Goal: Complete application form: Complete application form

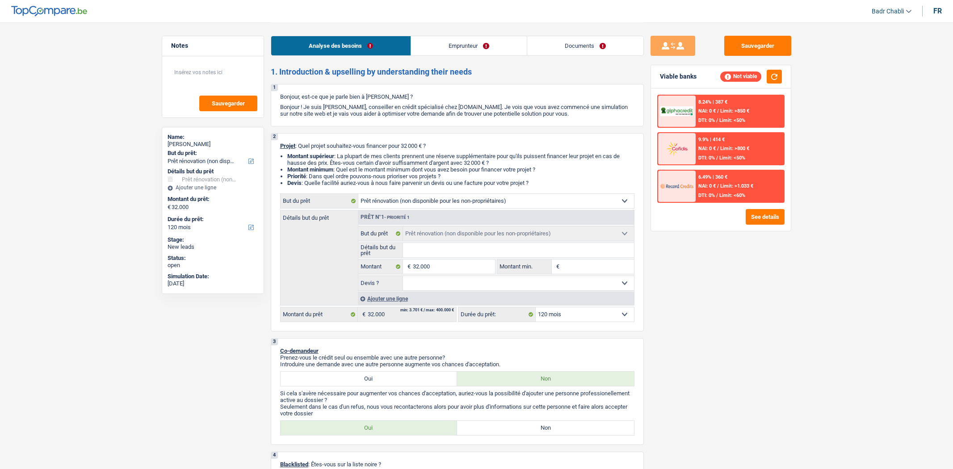
select select "renovation"
select select "120"
select select "renovation"
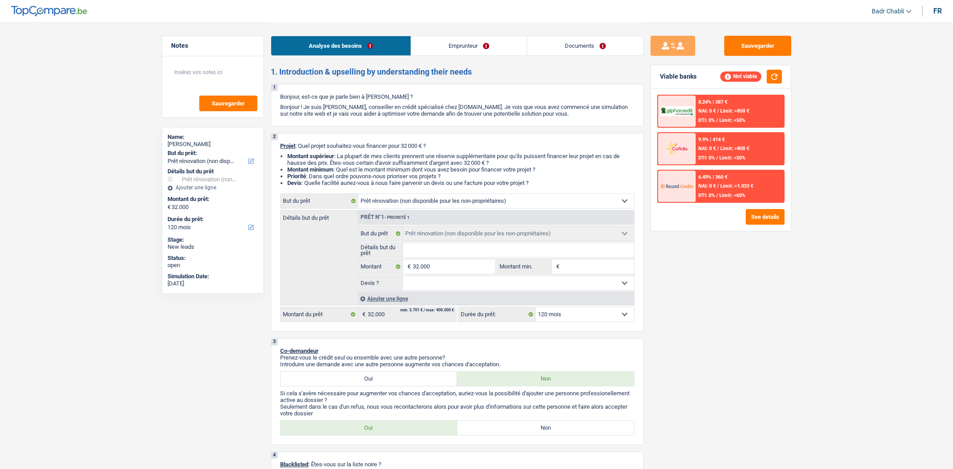
select select "120"
select select "invalid"
select select "disabilityPension"
select select "renovation"
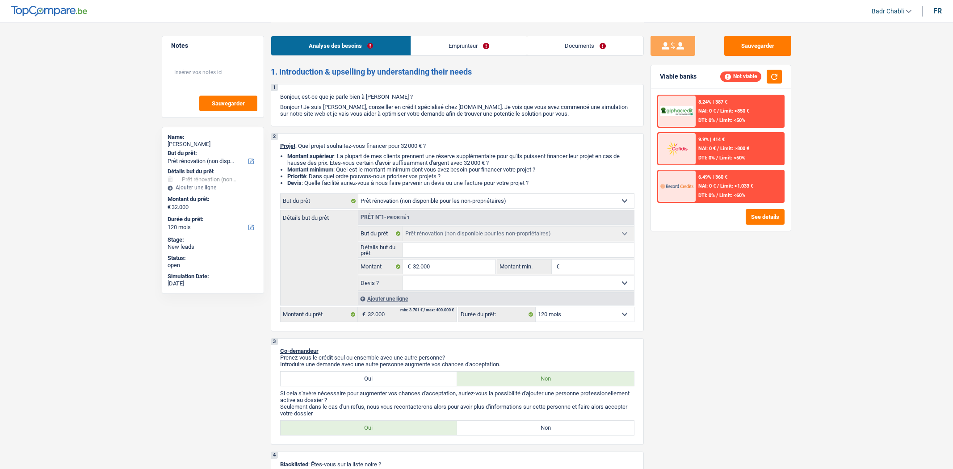
select select "120"
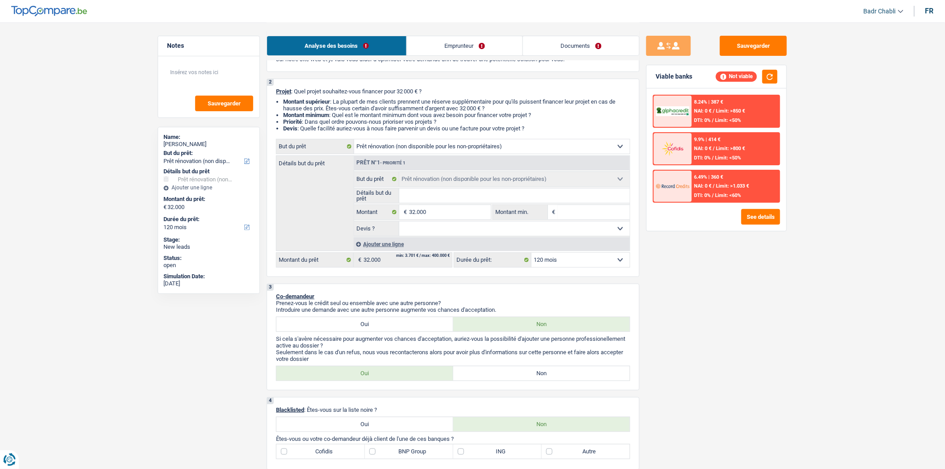
scroll to position [99, 0]
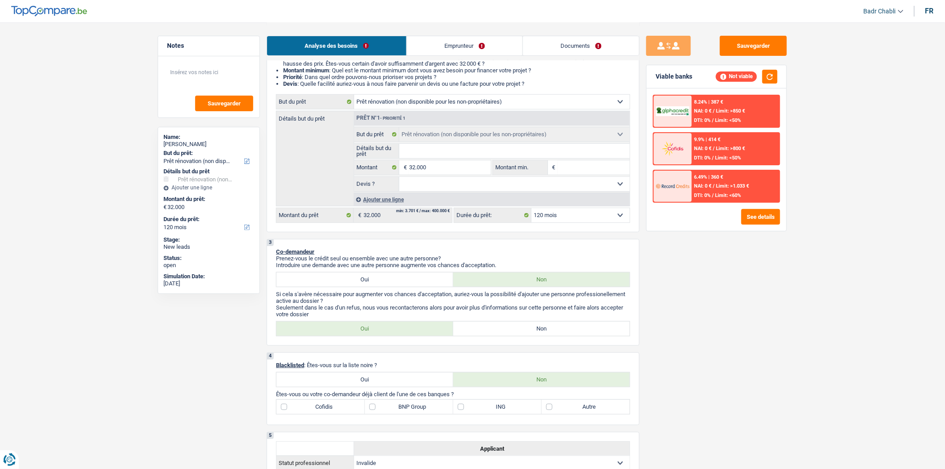
click at [557, 334] on label "Non" at bounding box center [541, 329] width 177 height 14
click at [557, 334] on input "Non" at bounding box center [541, 329] width 177 height 14
radio input "true"
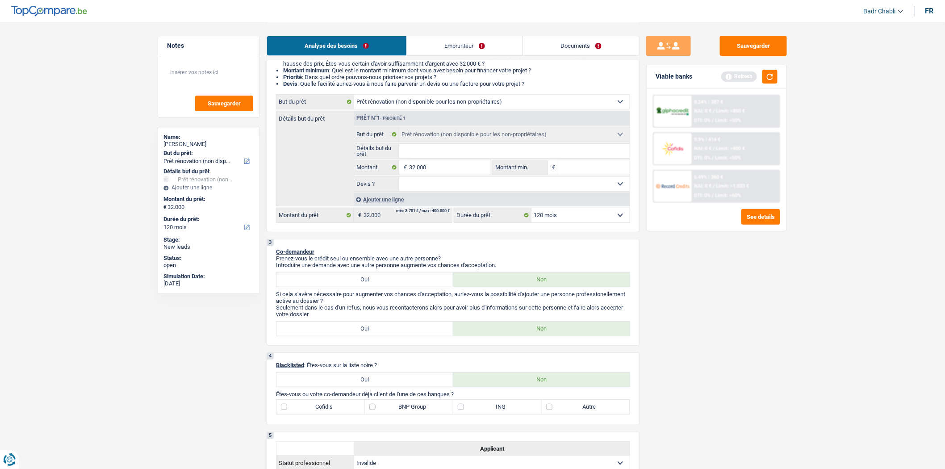
click at [467, 43] on link "Emprunteur" at bounding box center [465, 45] width 116 height 19
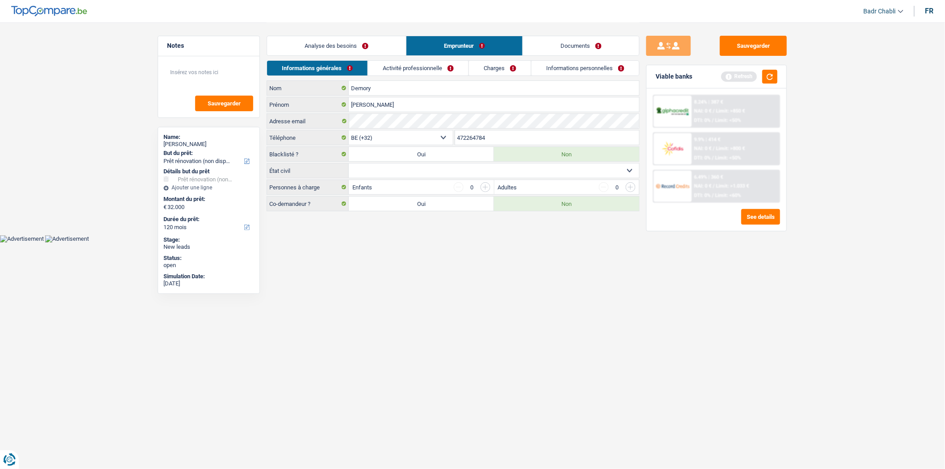
scroll to position [0, 0]
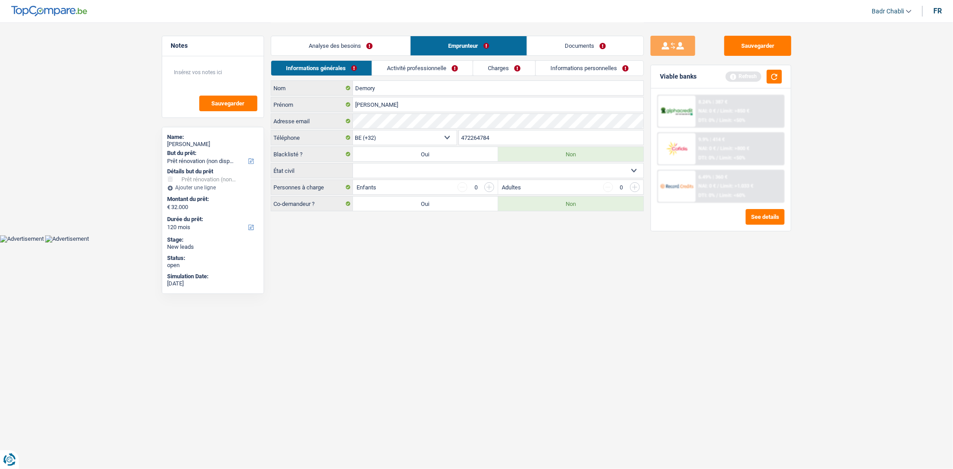
click at [512, 72] on link "Charges" at bounding box center [504, 68] width 62 height 15
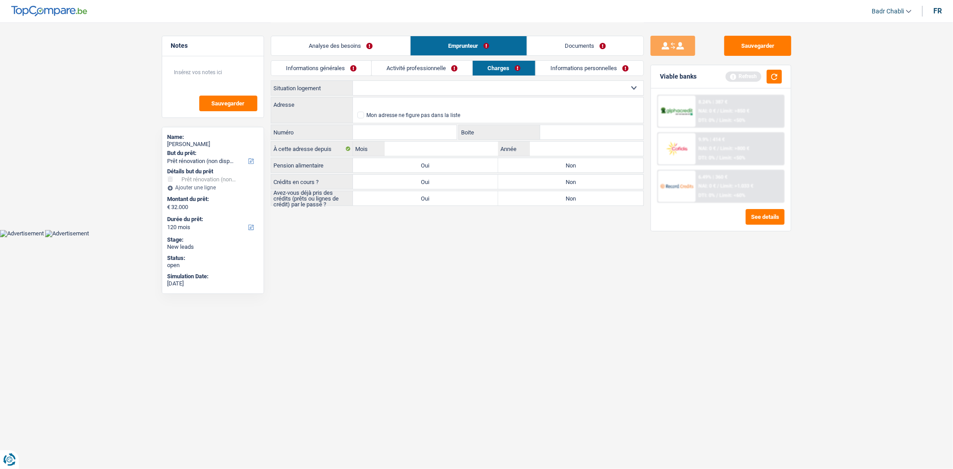
click at [477, 87] on select "Locataire Propriétaire avec prêt hypothécaire Propriétaire sans prêt hypothécai…" at bounding box center [498, 88] width 290 height 14
select select "ownerWithMortgage"
click at [353, 81] on select "Locataire Propriétaire avec prêt hypothécaire Propriétaire sans prêt hypothécai…" at bounding box center [498, 88] width 290 height 14
click at [427, 181] on label "Oui" at bounding box center [425, 182] width 145 height 14
click at [427, 181] on input "Oui" at bounding box center [425, 182] width 145 height 14
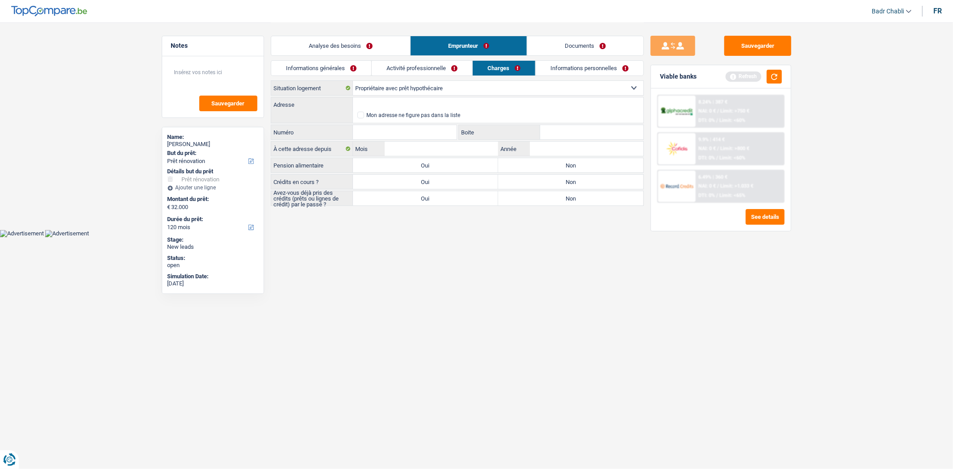
radio input "true"
select select "mortgage"
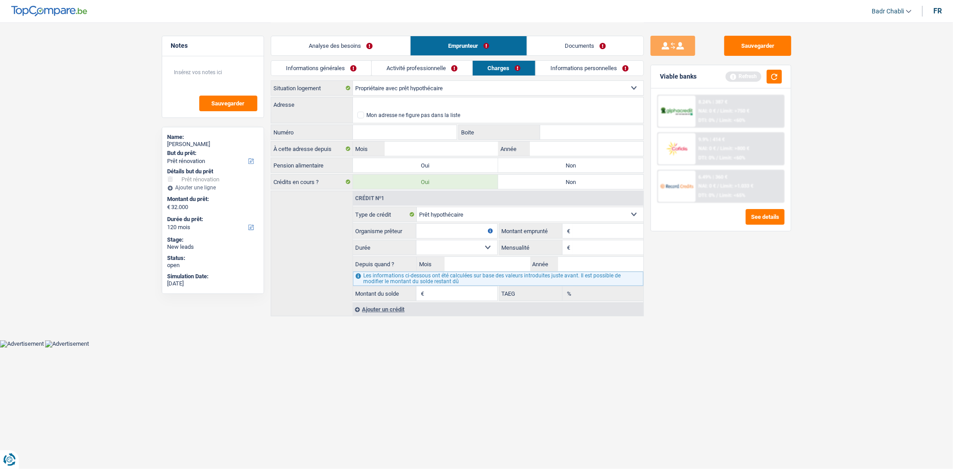
click at [327, 42] on link "Analyse des besoins" at bounding box center [340, 45] width 139 height 19
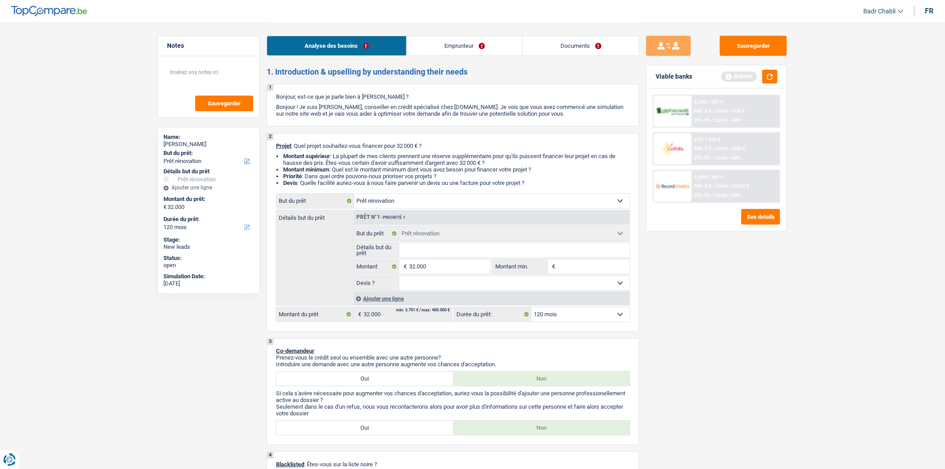
click at [439, 257] on input "Détails but du prêt" at bounding box center [514, 250] width 231 height 14
type input "R"
type input "Re"
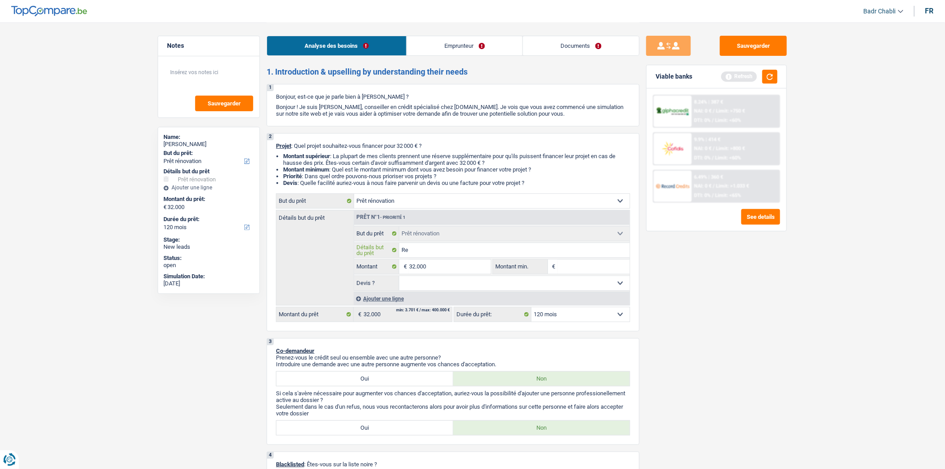
type input "Ref"
type input "Refa"
type input "Refai"
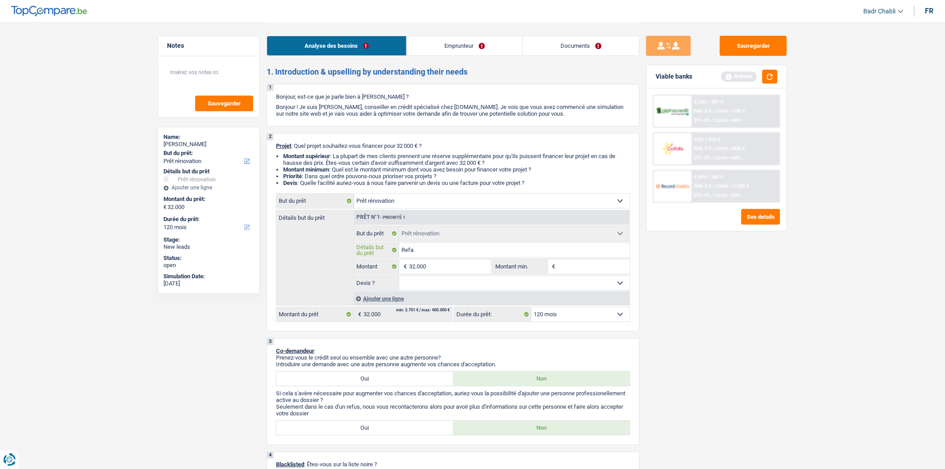
type input "Refai"
type input "Refair"
type input "Refaire"
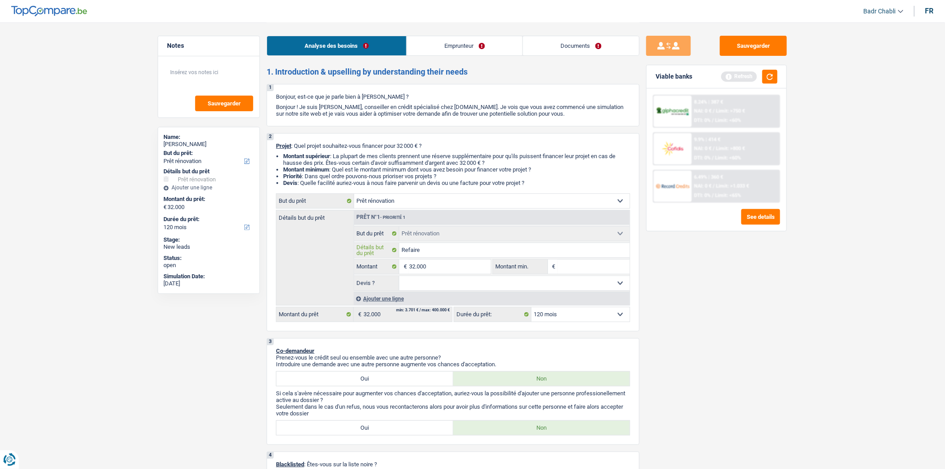
type input "Refaire"
type input "Refaire v"
type input "Refaire ve"
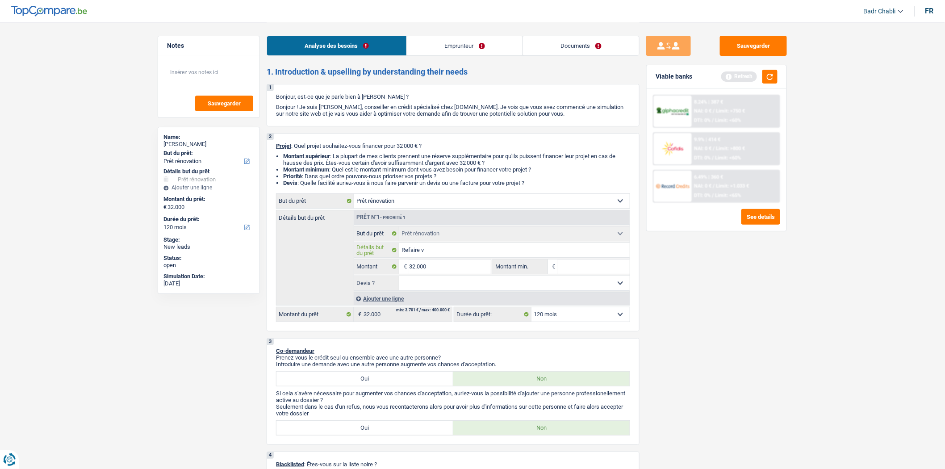
type input "Refaire ve"
type input "Refaire ver"
type input "Refaire vera"
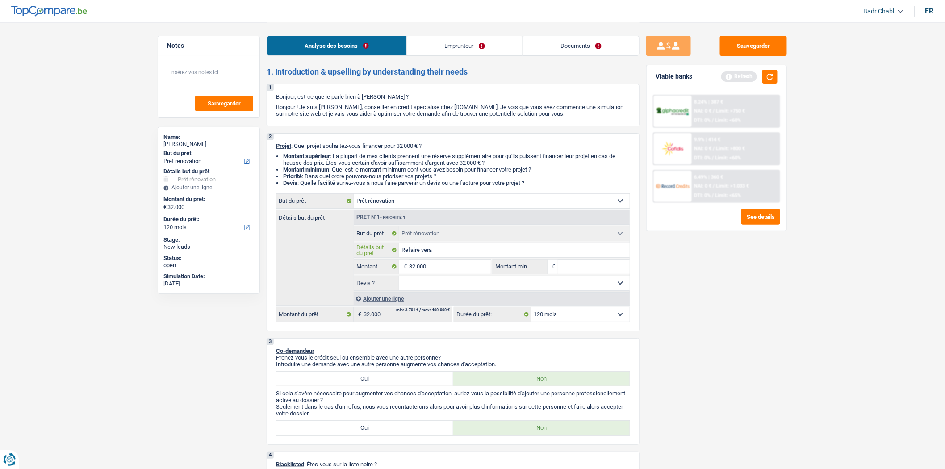
type input "Refaire veran"
type input "Refaire verand"
type input "Refaire veranda"
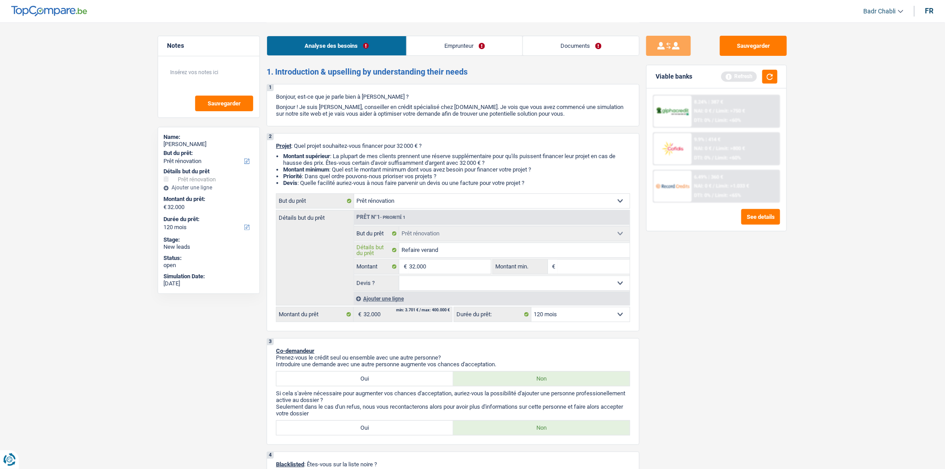
type input "Refaire veranda"
click at [431, 282] on select "Oui Non Non répondu Sélectionner une option" at bounding box center [514, 283] width 231 height 14
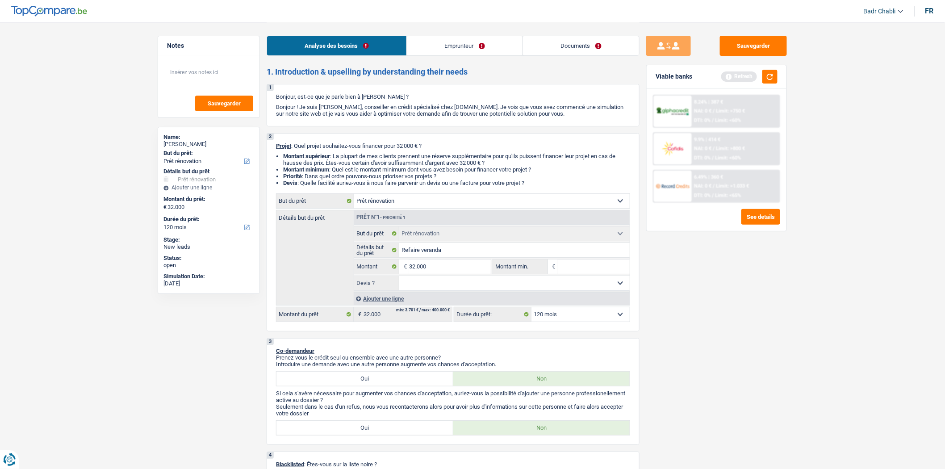
select select "yes"
click at [399, 278] on select "Oui Non Non répondu Sélectionner une option" at bounding box center [514, 283] width 231 height 14
select select "yes"
click at [447, 266] on input "32.000" at bounding box center [450, 267] width 82 height 14
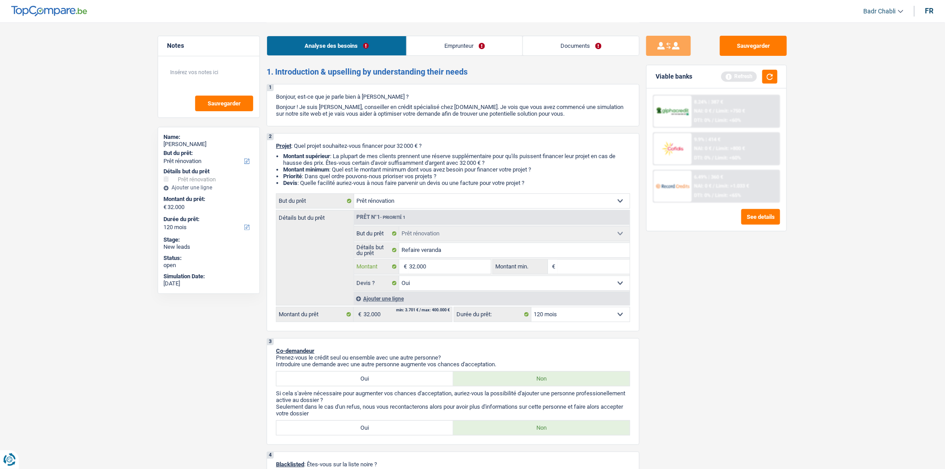
click at [447, 266] on input "32.000" at bounding box center [450, 267] width 82 height 14
click at [568, 266] on input "Montant min." at bounding box center [594, 267] width 72 height 14
paste input "32.000"
type input "32.000"
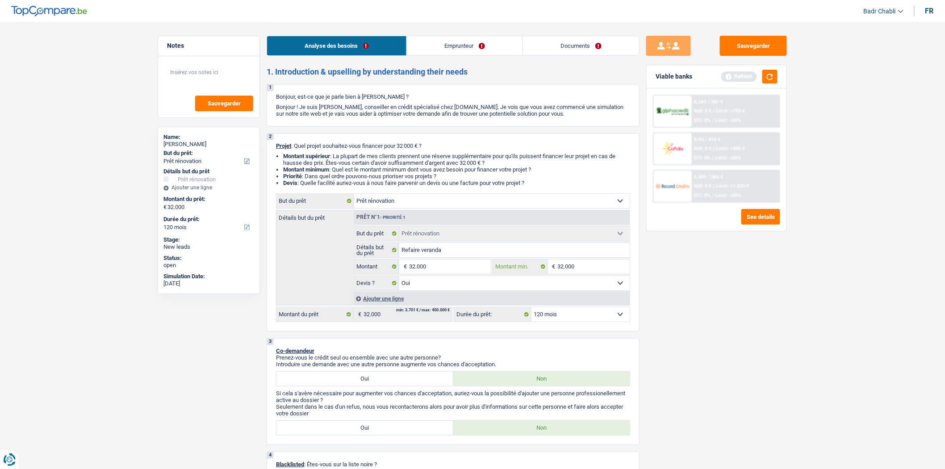
type input "32.000"
click at [443, 46] on link "Emprunteur" at bounding box center [465, 45] width 116 height 19
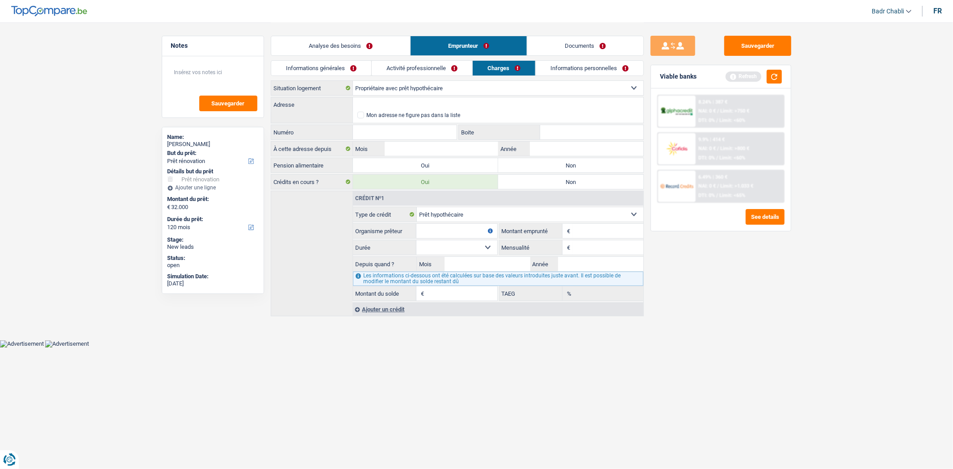
click at [340, 66] on link "Informations générales" at bounding box center [321, 68] width 100 height 15
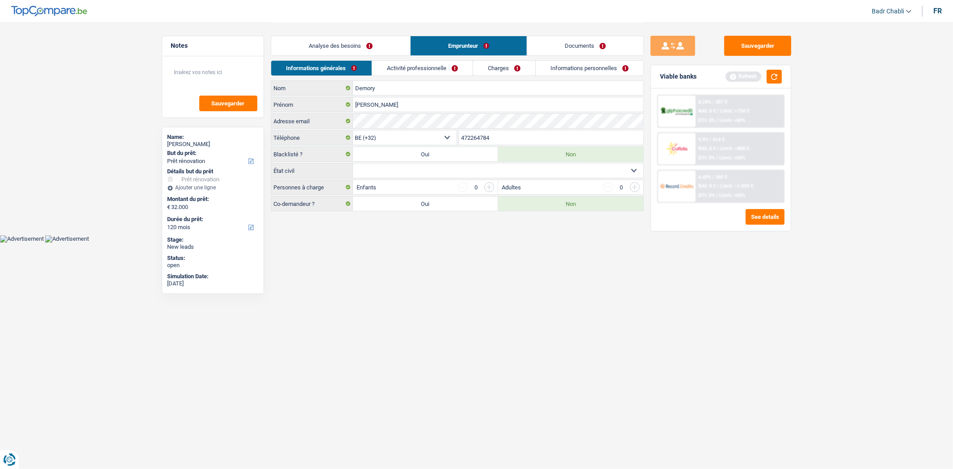
click at [427, 166] on select "Célibataire Marié(e) Cohabitant(e) légal(e) Divorcé(e) Veuf(ve) Séparé (de fait…" at bounding box center [498, 170] width 290 height 14
select select "single"
click at [353, 164] on select "Célibataire Marié(e) Cohabitant(e) légal(e) Divorcé(e) Veuf(ve) Séparé (de fait…" at bounding box center [498, 170] width 290 height 14
click at [492, 185] on input "button" at bounding box center [489, 187] width 10 height 10
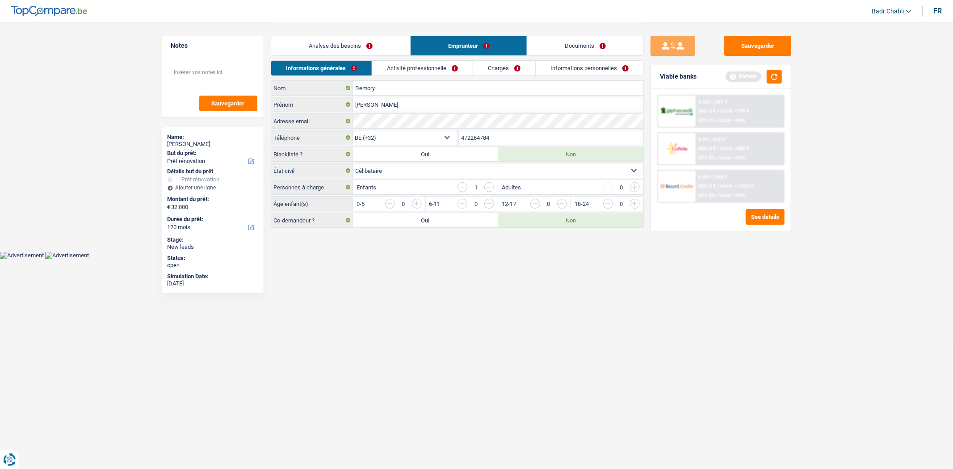
click at [492, 185] on input "button" at bounding box center [489, 187] width 10 height 10
click at [409, 201] on div "0" at bounding box center [403, 204] width 37 height 10
click at [417, 203] on input "button" at bounding box center [598, 206] width 372 height 14
click at [563, 202] on input "button" at bounding box center [743, 206] width 372 height 14
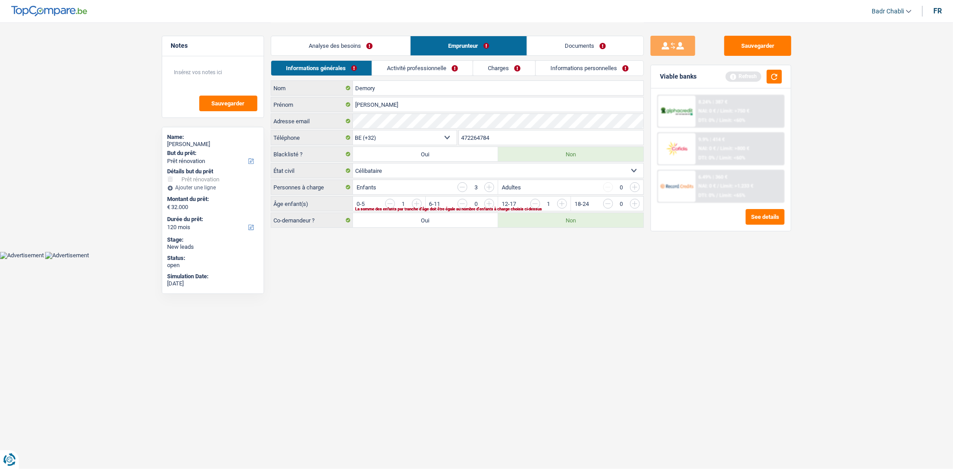
click at [634, 202] on input "button" at bounding box center [816, 206] width 372 height 14
click at [321, 42] on link "Analyse des besoins" at bounding box center [340, 45] width 139 height 19
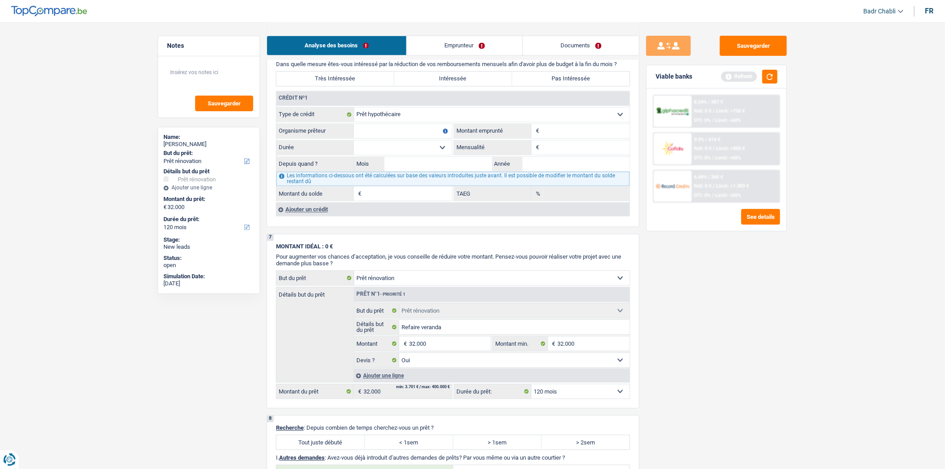
scroll to position [695, 0]
click at [398, 140] on input "Organisme prêteur" at bounding box center [403, 133] width 98 height 14
click at [572, 156] on input "Mensualité" at bounding box center [585, 149] width 88 height 14
type input "590"
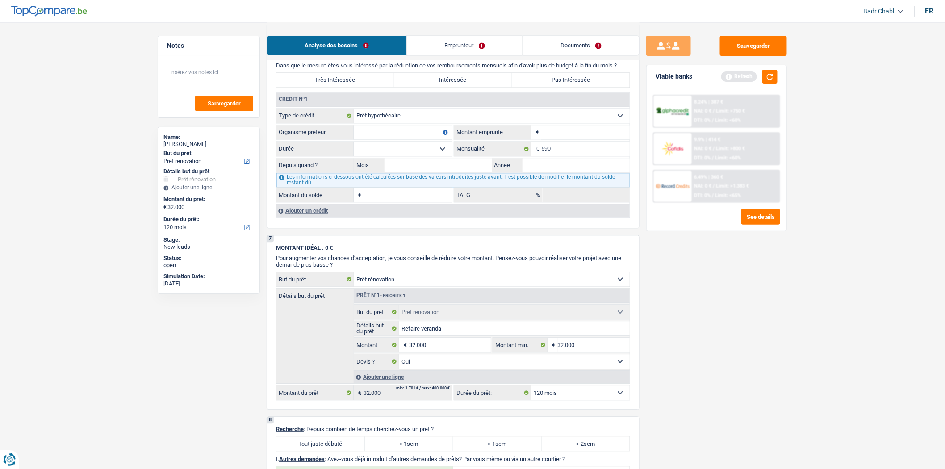
click at [421, 135] on input "Organisme prêteur" at bounding box center [403, 133] width 98 height 14
type input "B"
click at [408, 140] on input "B" at bounding box center [403, 133] width 98 height 14
type input "Region Wallone"
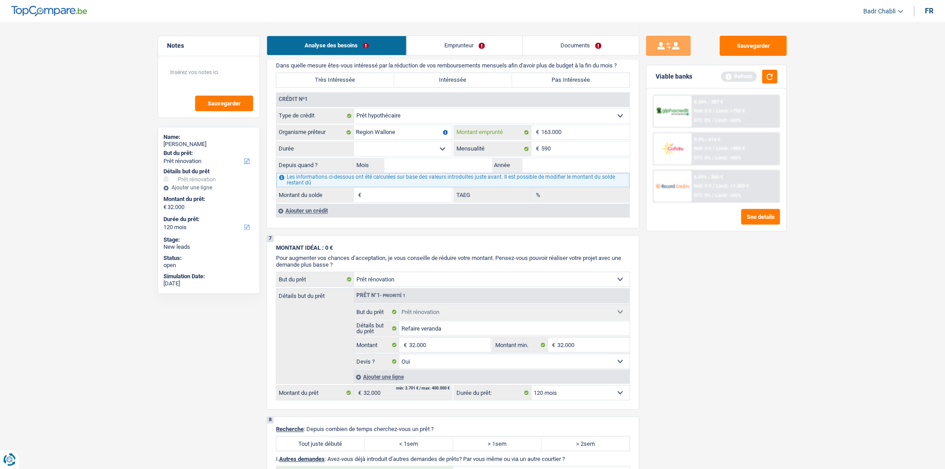
type input "163.000"
click at [444, 154] on select "120 mois 132 mois 144 mois 180 mois 240 mois 300 mois 360 mois 420 mois Sélecti…" at bounding box center [403, 149] width 98 height 14
select select "360"
click at [354, 149] on select "120 mois 132 mois 144 mois 180 mois 240 mois 300 mois 360 mois 420 mois Sélecti…" at bounding box center [403, 149] width 98 height 14
click at [450, 173] on input "Mois" at bounding box center [439, 166] width 108 height 14
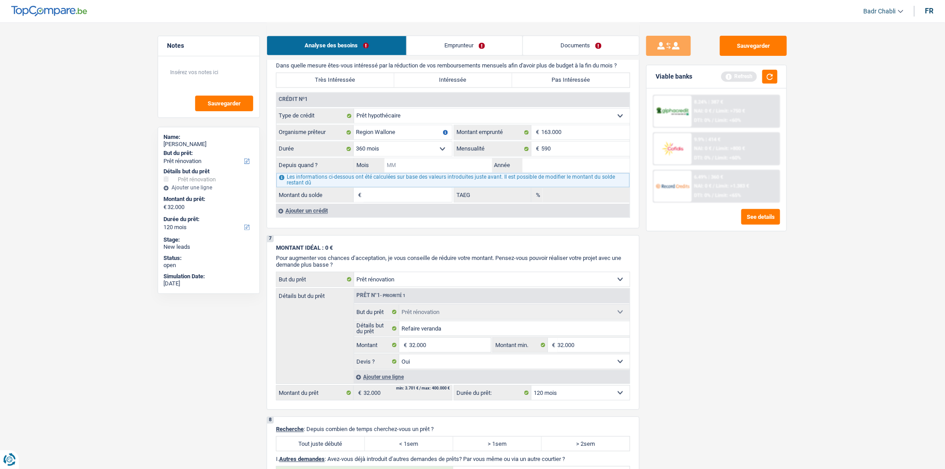
click at [450, 173] on input "Mois" at bounding box center [439, 166] width 108 height 14
type input "05"
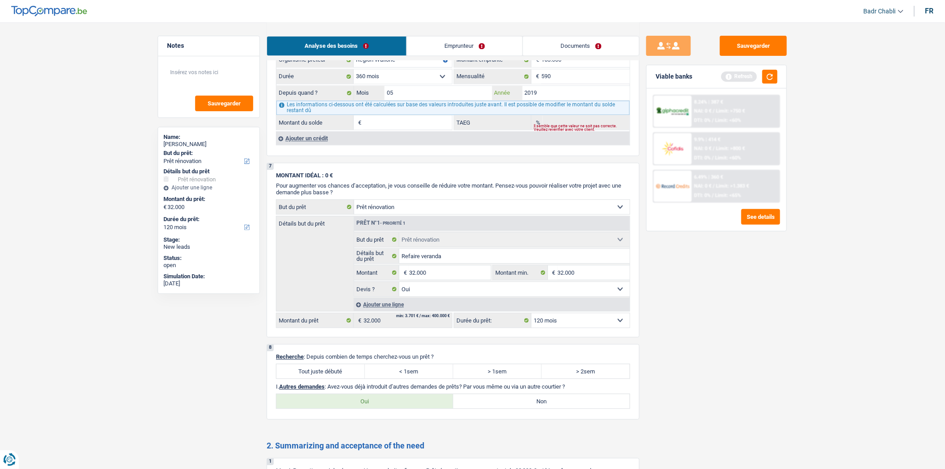
scroll to position [843, 0]
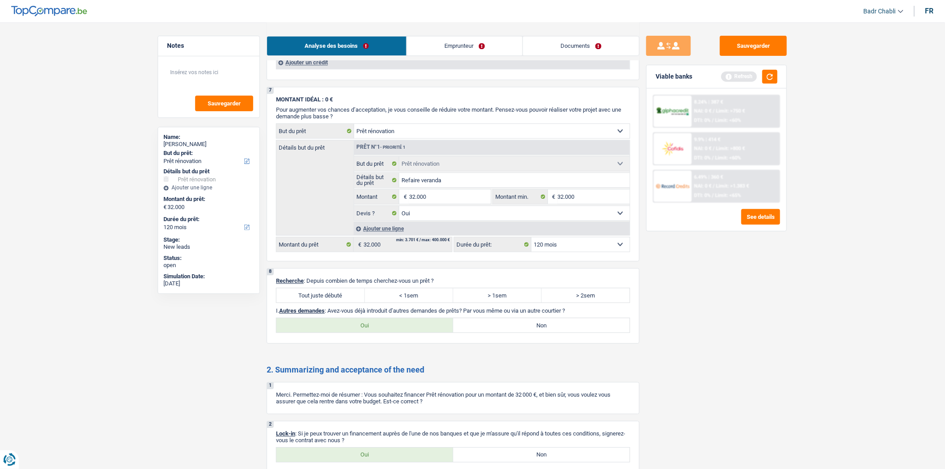
type input "2019"
type input "135.671"
type input "1,86"
click at [351, 298] on label "Tout juste débuté" at bounding box center [320, 295] width 88 height 14
click at [351, 298] on input "Tout juste débuté" at bounding box center [320, 295] width 88 height 14
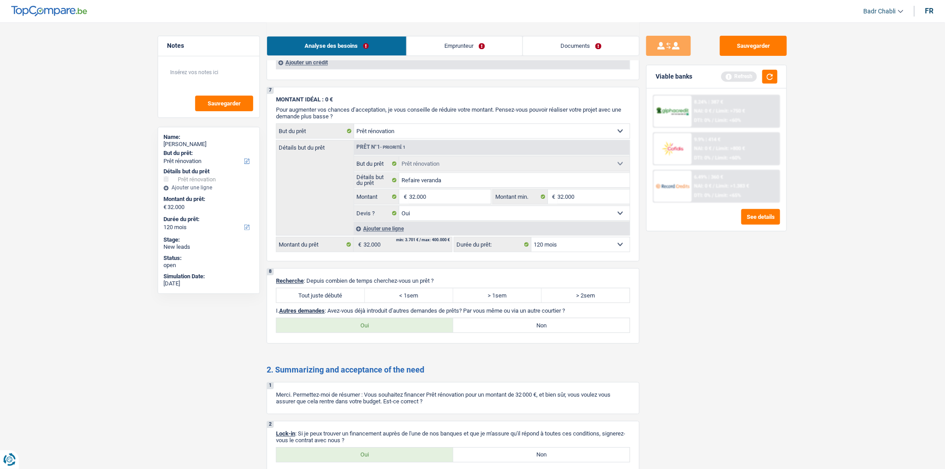
radio input "true"
click at [539, 328] on label "Non" at bounding box center [541, 325] width 177 height 14
click at [539, 328] on input "Non" at bounding box center [541, 325] width 177 height 14
radio input "true"
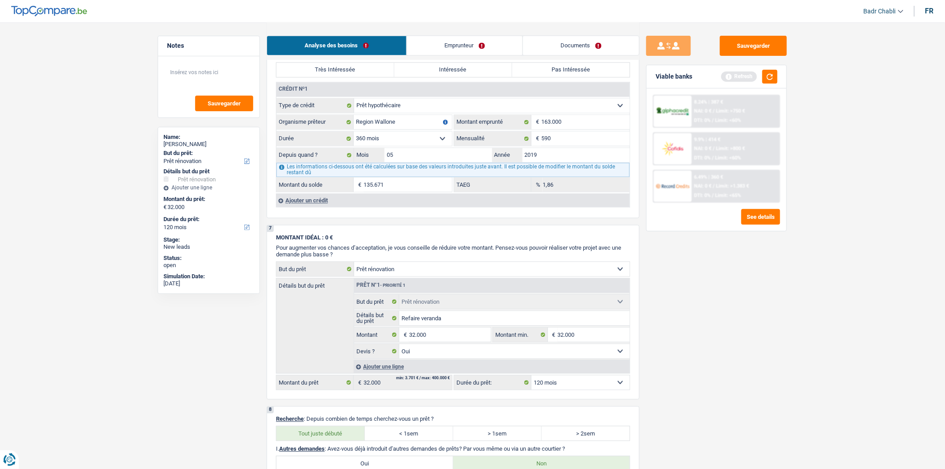
scroll to position [696, 0]
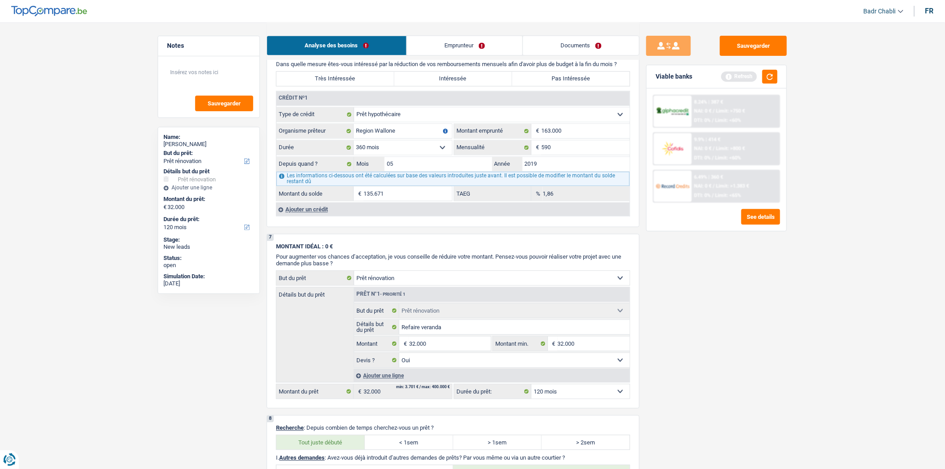
click at [321, 216] on div "Ajouter un crédit" at bounding box center [453, 209] width 354 height 13
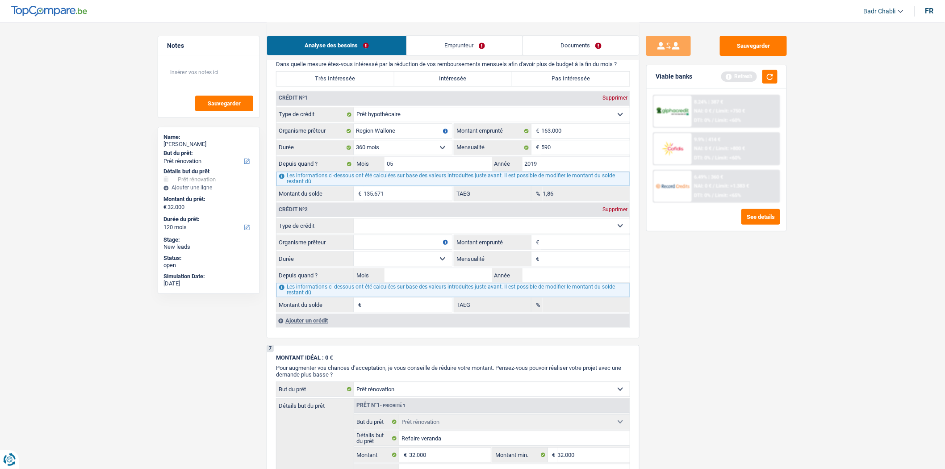
click at [391, 233] on select "Carte ou ouverture de crédit Prêt hypothécaire Vente à tempérament Prêt à tempé…" at bounding box center [492, 226] width 276 height 14
select select "cardOrCredit"
type input "0"
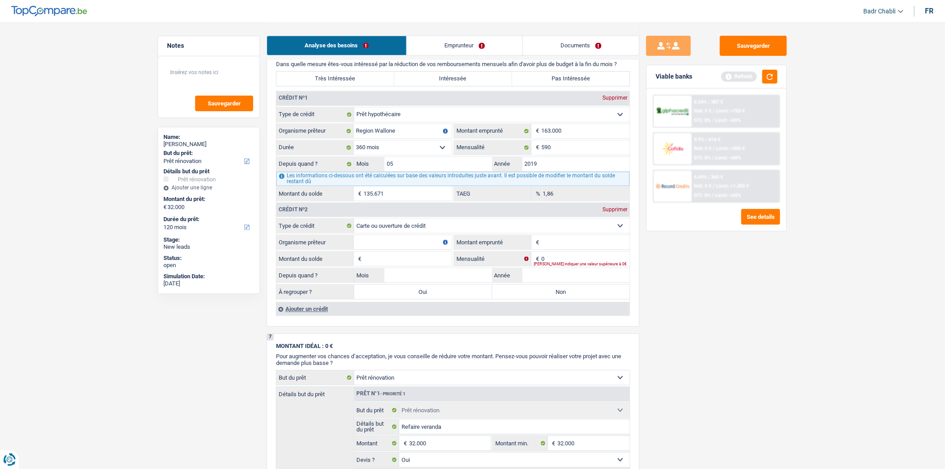
click at [391, 248] on input "Organisme prêteur" at bounding box center [403, 242] width 98 height 14
type input "Buyway"
type input "1.250"
type input "2"
click at [544, 250] on input "1.250" at bounding box center [585, 242] width 88 height 14
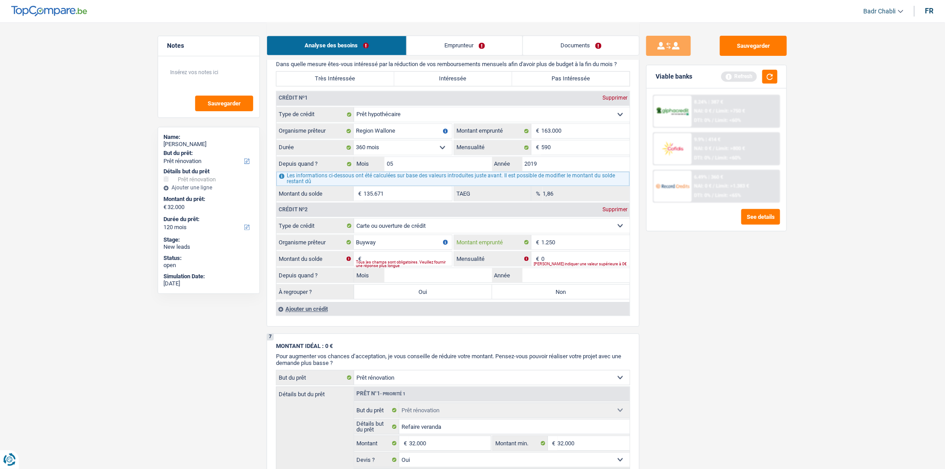
click at [544, 250] on input "1.250" at bounding box center [585, 242] width 88 height 14
type input "2.500"
type input "1"
type input "02"
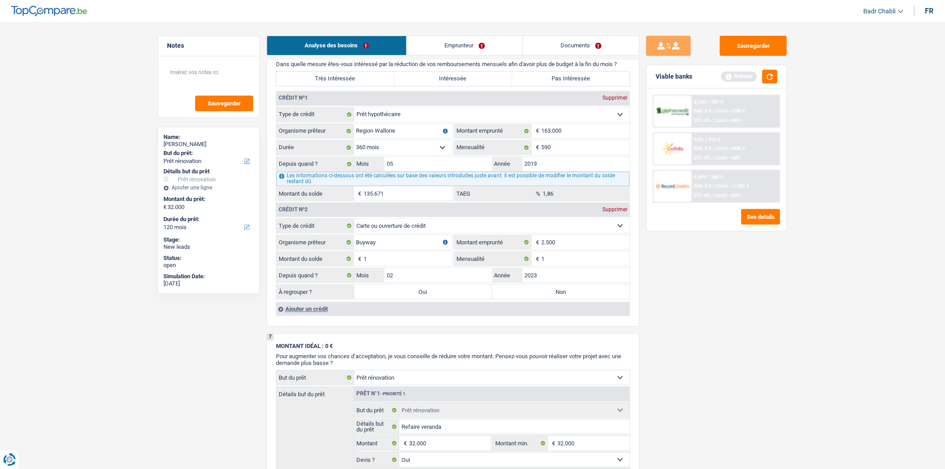
type input "2023"
click at [563, 299] on label "Non" at bounding box center [561, 292] width 138 height 14
click at [563, 299] on input "Non" at bounding box center [561, 292] width 138 height 14
radio input "true"
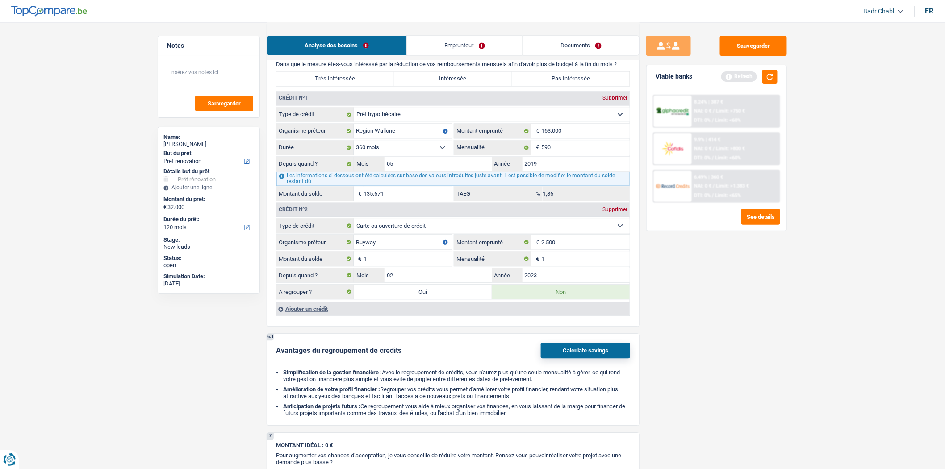
click at [544, 81] on label "Pas Intéressée" at bounding box center [571, 79] width 118 height 14
click at [544, 81] on input "Pas Intéressée" at bounding box center [571, 79] width 118 height 14
radio input "true"
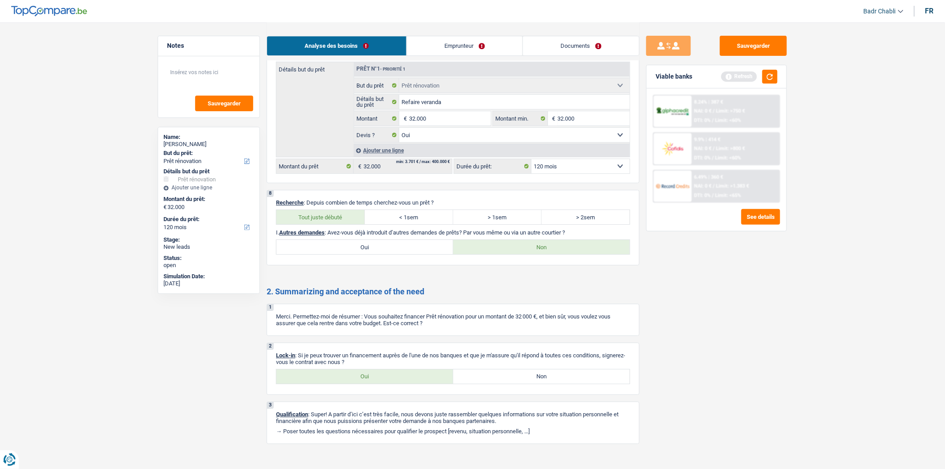
scroll to position [1145, 0]
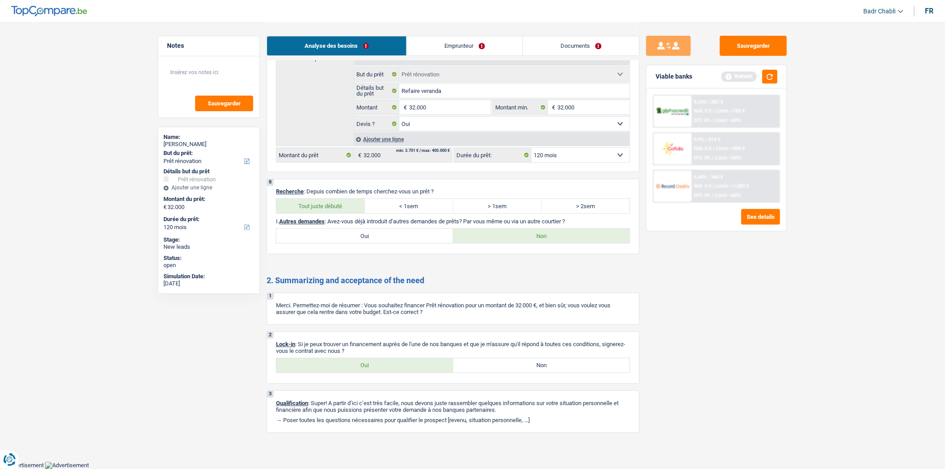
click at [369, 365] on label "Oui" at bounding box center [364, 365] width 177 height 14
click at [369, 365] on input "Oui" at bounding box center [364, 365] width 177 height 14
radio input "true"
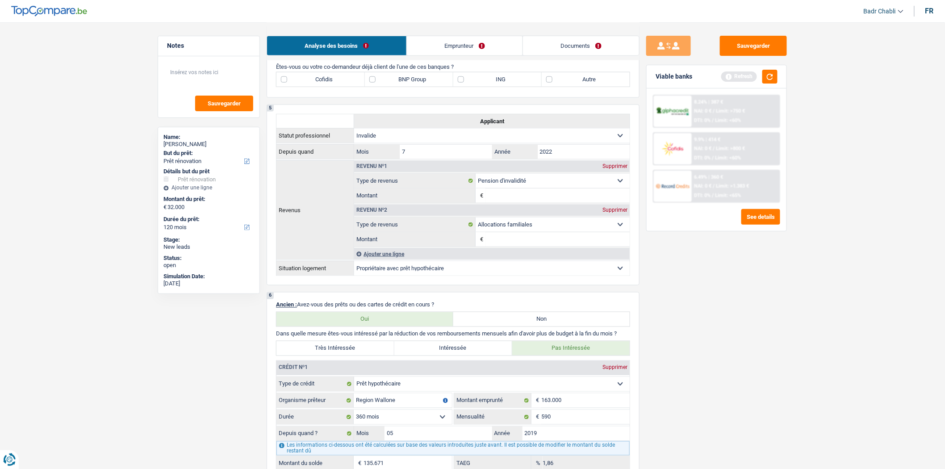
scroll to position [302, 0]
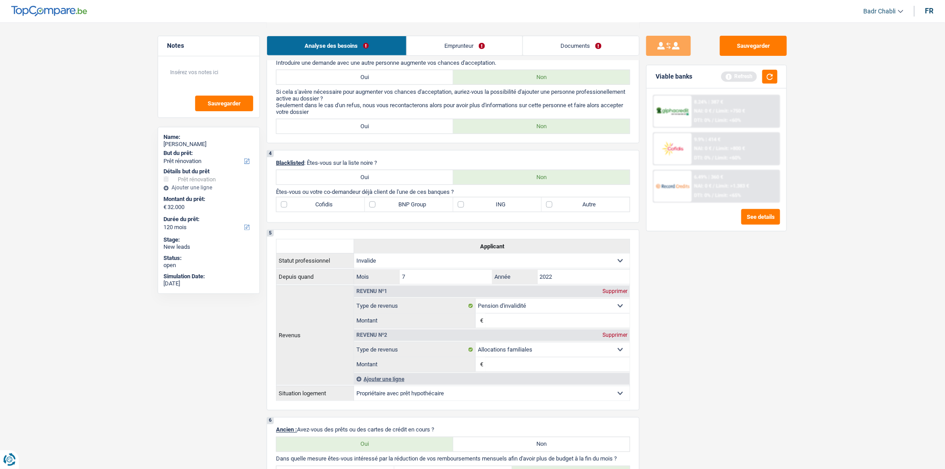
click at [399, 212] on label "BNP Group" at bounding box center [409, 204] width 88 height 14
click at [399, 212] on input "BNP Group" at bounding box center [409, 204] width 88 height 14
checkbox input "true"
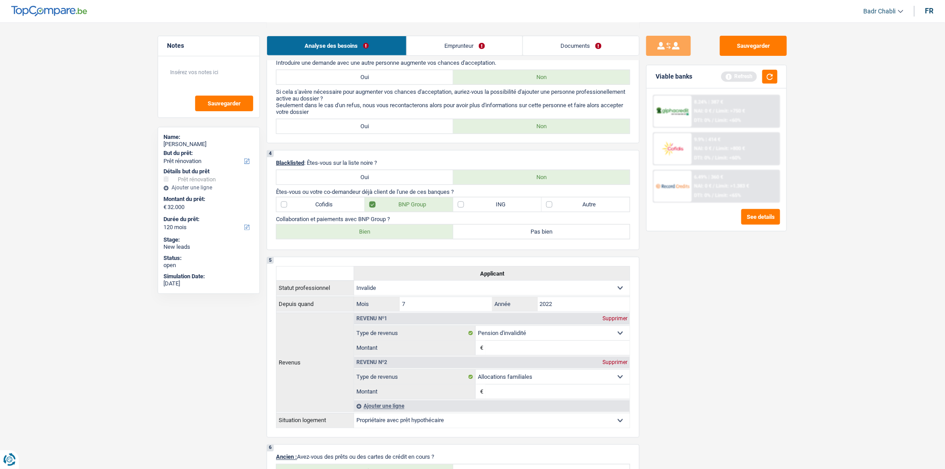
click at [385, 239] on label "Bien" at bounding box center [364, 232] width 177 height 14
click at [385, 239] on input "Bien" at bounding box center [364, 232] width 177 height 14
radio input "true"
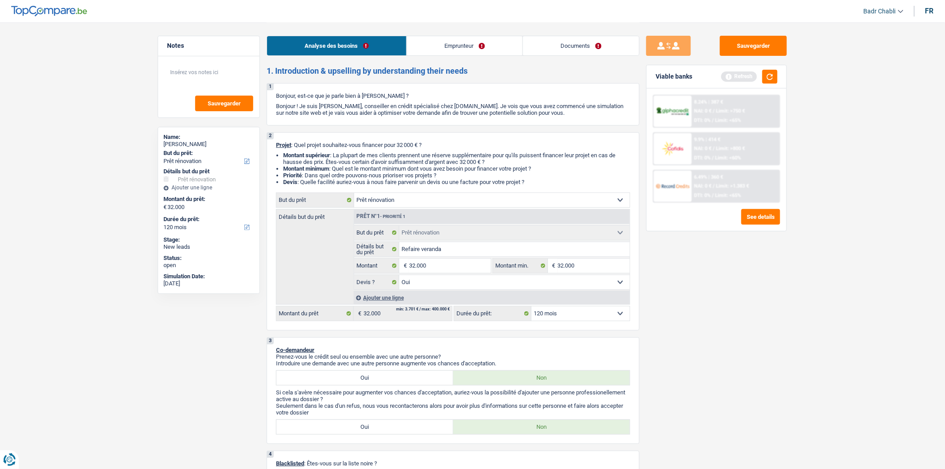
scroll to position [0, 0]
click at [450, 49] on link "Emprunteur" at bounding box center [465, 45] width 116 height 19
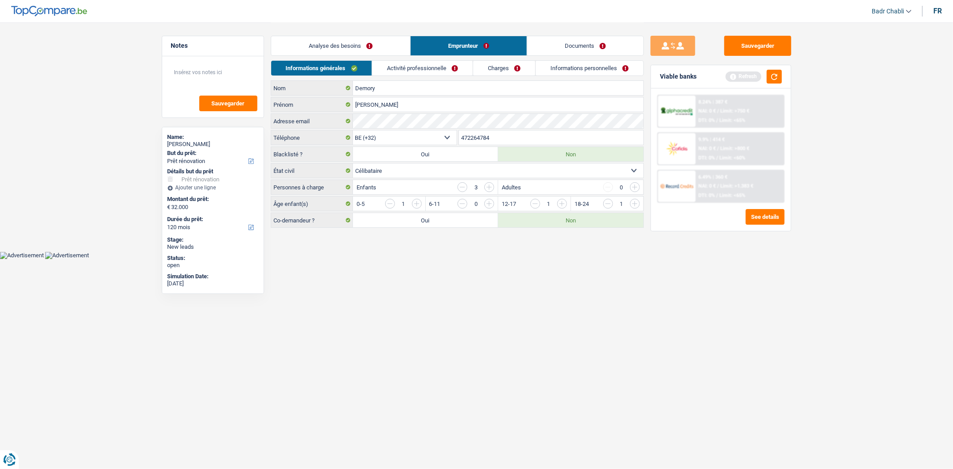
click at [424, 67] on link "Activité professionnelle" at bounding box center [422, 68] width 101 height 15
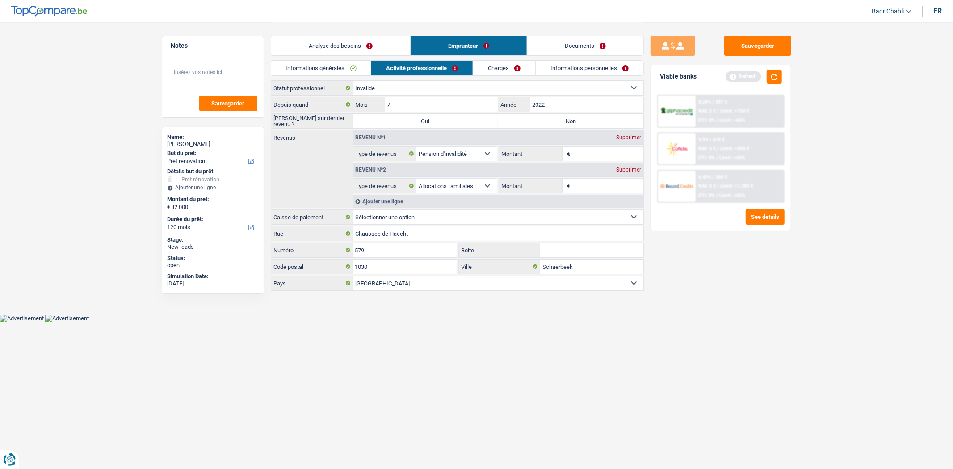
click at [535, 121] on label "Non" at bounding box center [570, 121] width 145 height 14
click at [535, 121] on input "Non" at bounding box center [570, 121] width 145 height 14
radio input "true"
click at [547, 104] on input "2022" at bounding box center [586, 104] width 113 height 14
type input "2023"
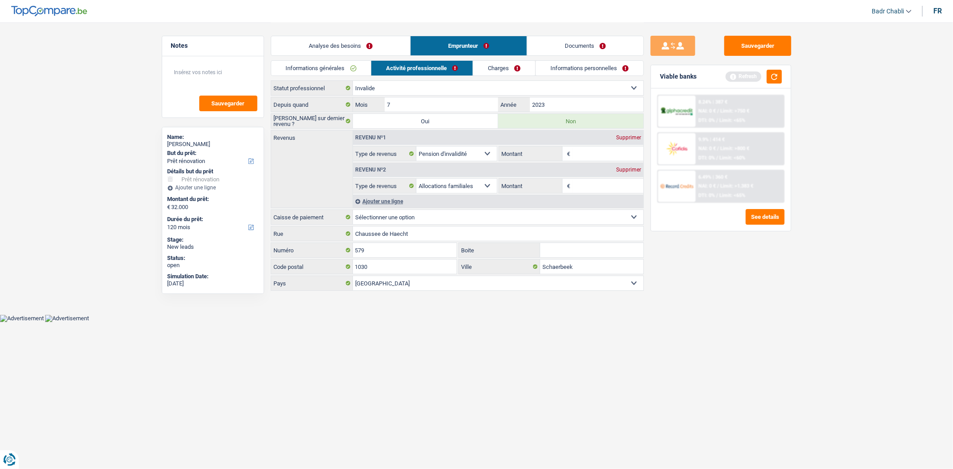
click at [587, 154] on input "Montant" at bounding box center [607, 154] width 71 height 14
type input "1.860"
click at [593, 185] on input "Montant" at bounding box center [607, 186] width 71 height 14
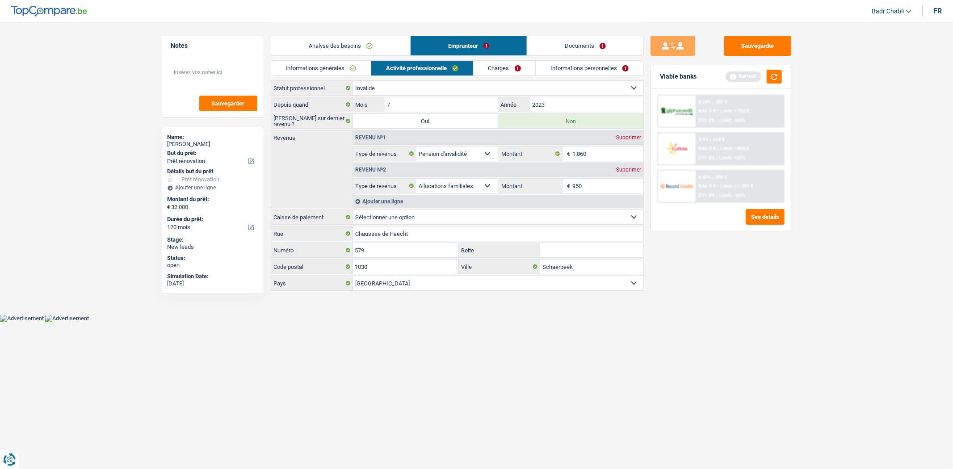
type input "950"
click at [395, 202] on div "Ajouter une ligne" at bounding box center [498, 201] width 290 height 13
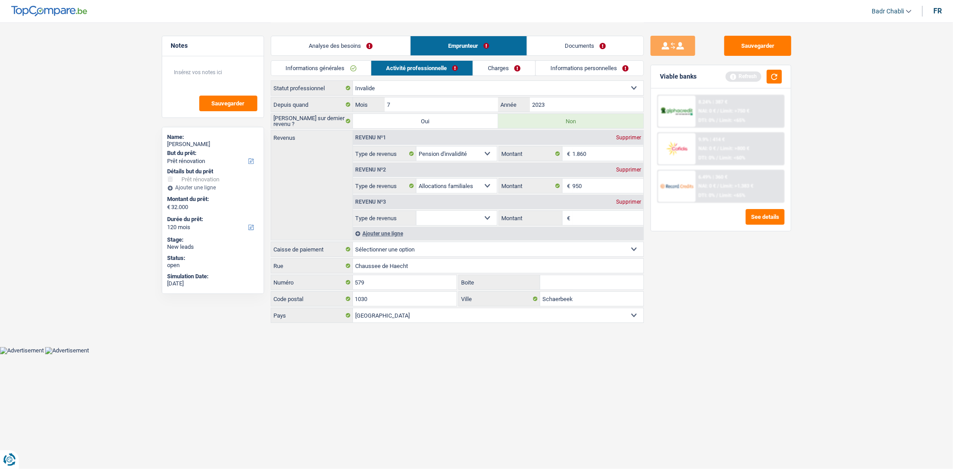
click at [468, 218] on select "Allocation d'handicap Allocations chômage Allocations familiales Chèques repas …" at bounding box center [456, 218] width 81 height 14
select select "alimony"
click at [416, 211] on select "Allocation d'handicap Allocations chômage Allocations familiales Chèques repas …" at bounding box center [456, 218] width 81 height 14
click at [597, 214] on input "Montant" at bounding box center [607, 218] width 71 height 14
type input "125"
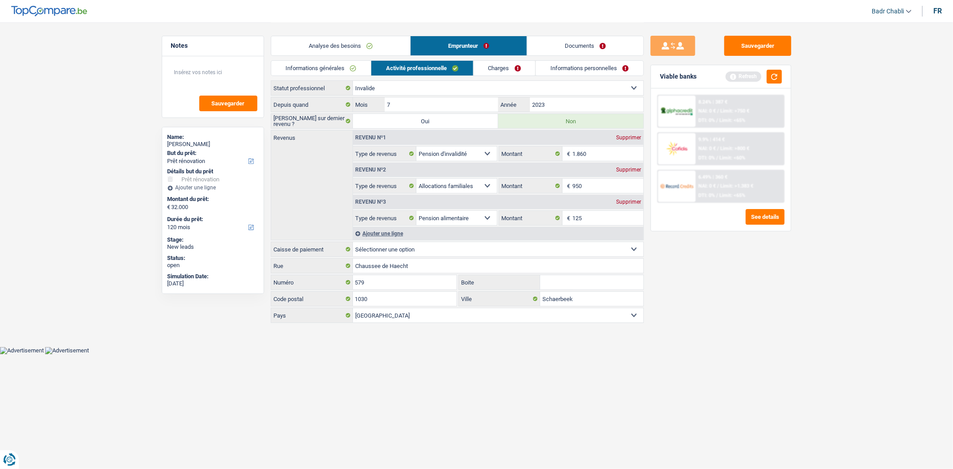
click at [498, 72] on link "Charges" at bounding box center [504, 68] width 62 height 15
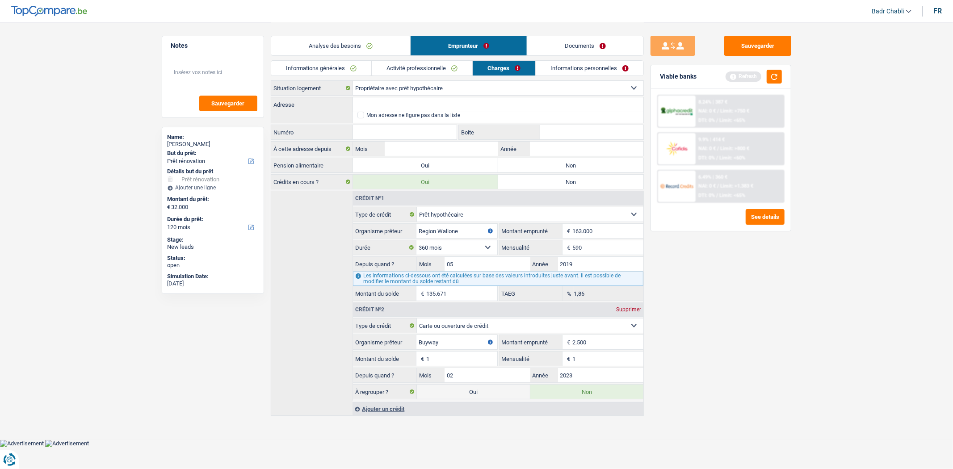
click at [571, 170] on label "Non" at bounding box center [570, 165] width 145 height 14
click at [571, 170] on input "Non" at bounding box center [570, 165] width 145 height 14
radio input "true"
click at [443, 108] on input "Adresse" at bounding box center [498, 104] width 290 height 14
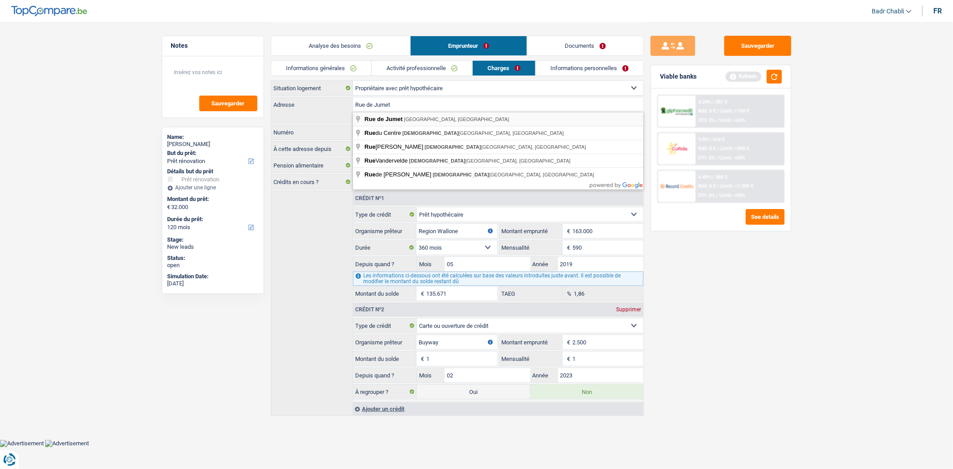
type input "[GEOGRAPHIC_DATA], [GEOGRAPHIC_DATA], [GEOGRAPHIC_DATA]"
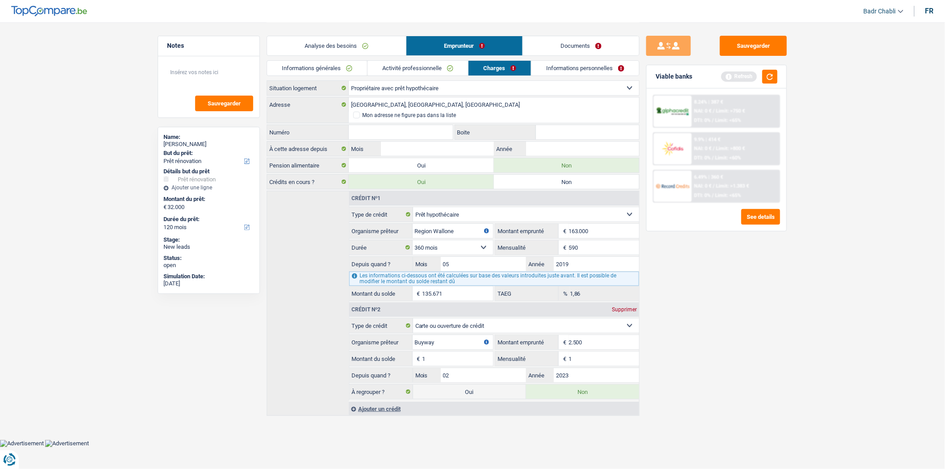
select select "BE"
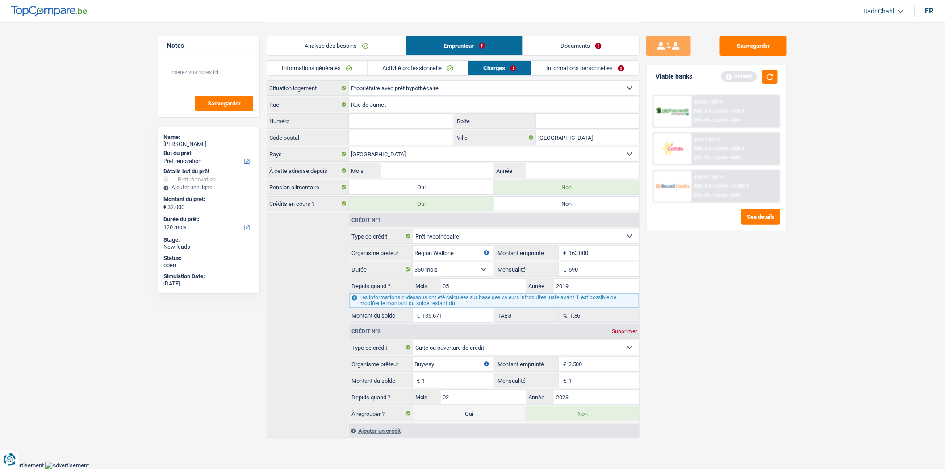
click at [387, 133] on input "Code postal" at bounding box center [401, 137] width 104 height 14
click at [387, 141] on input "Code postal" at bounding box center [401, 137] width 104 height 14
type input "6044"
click at [414, 114] on input "Numéro" at bounding box center [401, 121] width 104 height 14
type input "56"
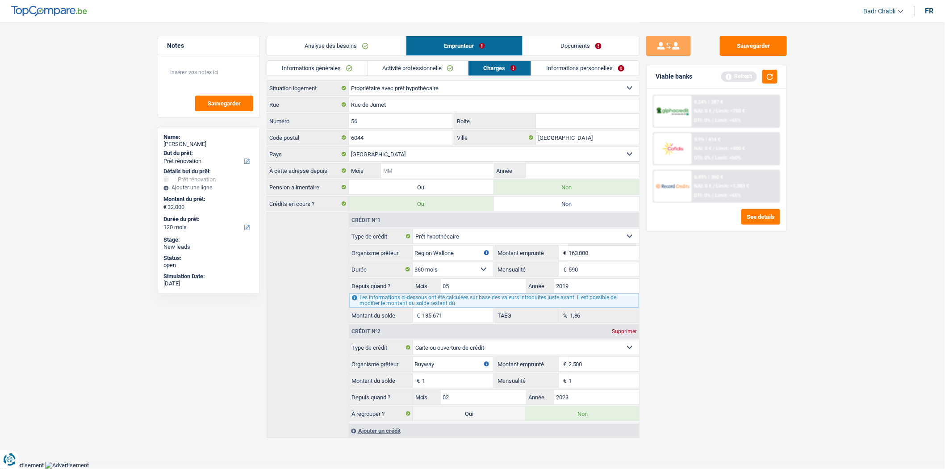
click at [456, 175] on input "Mois" at bounding box center [437, 170] width 113 height 14
click at [456, 175] on input "05" at bounding box center [437, 170] width 113 height 14
type input "06"
type input "2010"
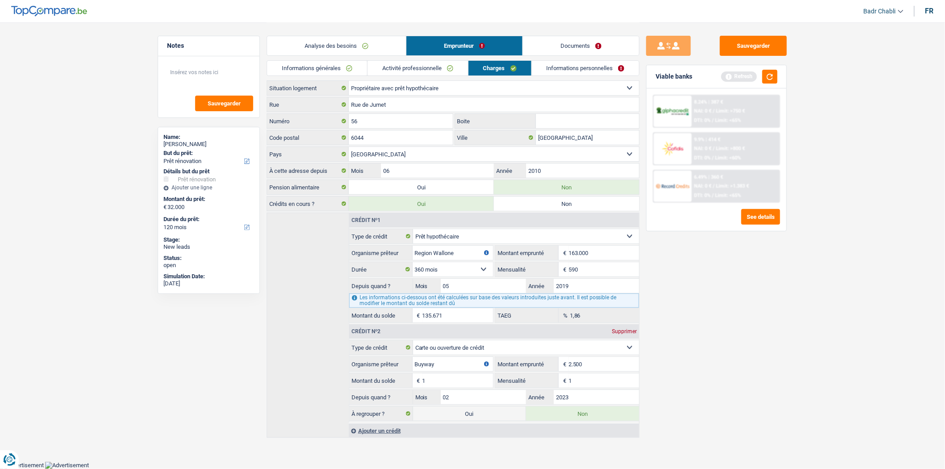
click at [578, 70] on link "Informations personnelles" at bounding box center [586, 68] width 108 height 15
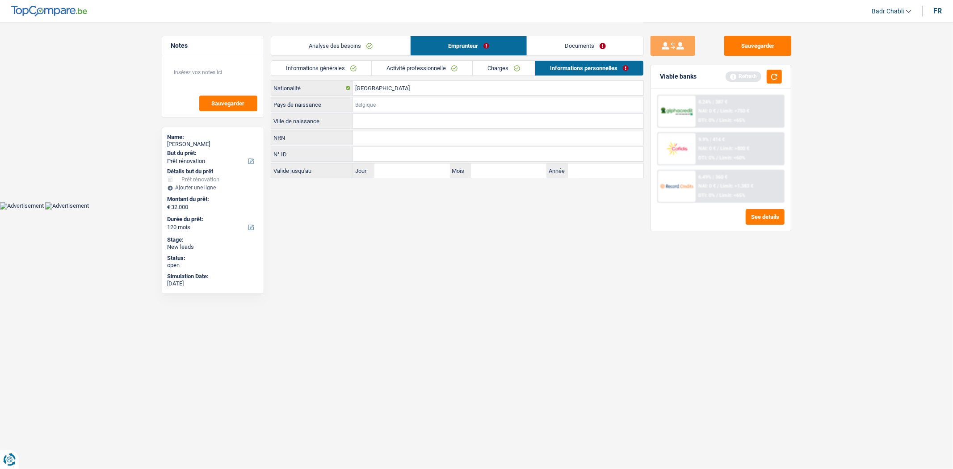
click at [394, 103] on input "Pays de naissance" at bounding box center [498, 104] width 290 height 14
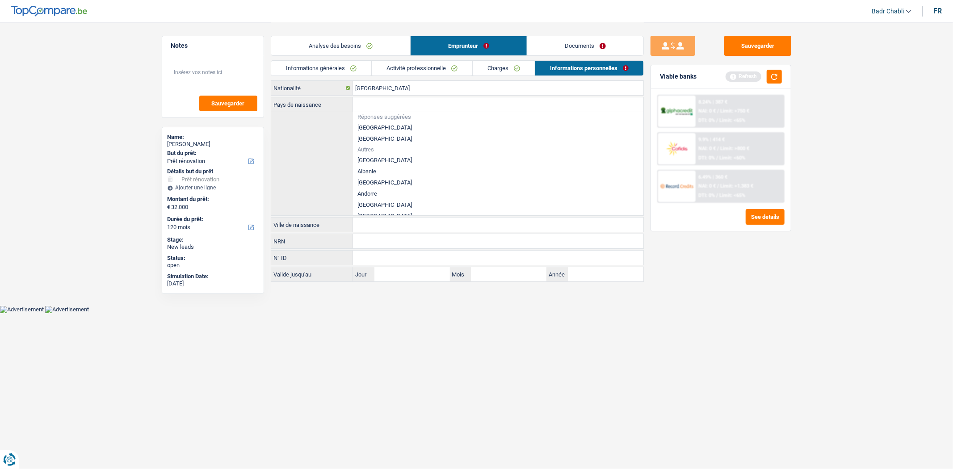
click at [374, 124] on li "[GEOGRAPHIC_DATA]" at bounding box center [498, 127] width 290 height 11
type input "[GEOGRAPHIC_DATA]"
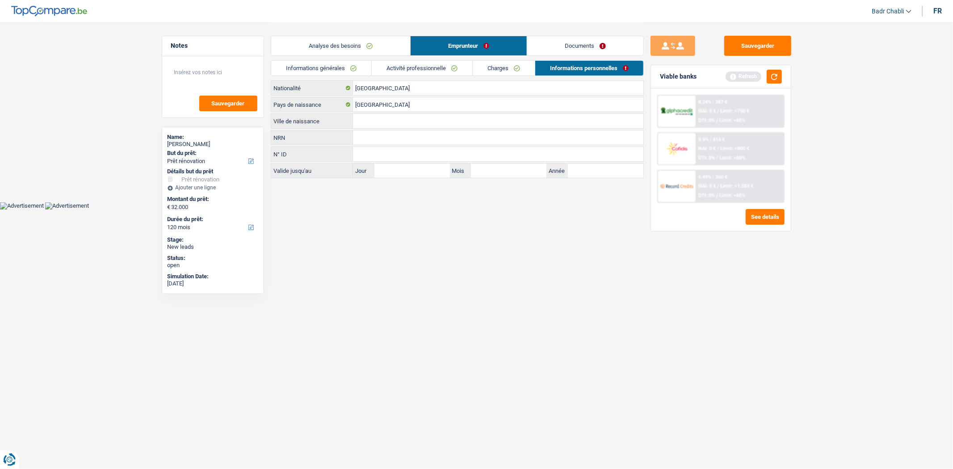
click at [376, 122] on input "Ville de naissance" at bounding box center [498, 121] width 290 height 14
type input "[GEOGRAPHIC_DATA]"
click at [511, 70] on link "Charges" at bounding box center [504, 68] width 62 height 15
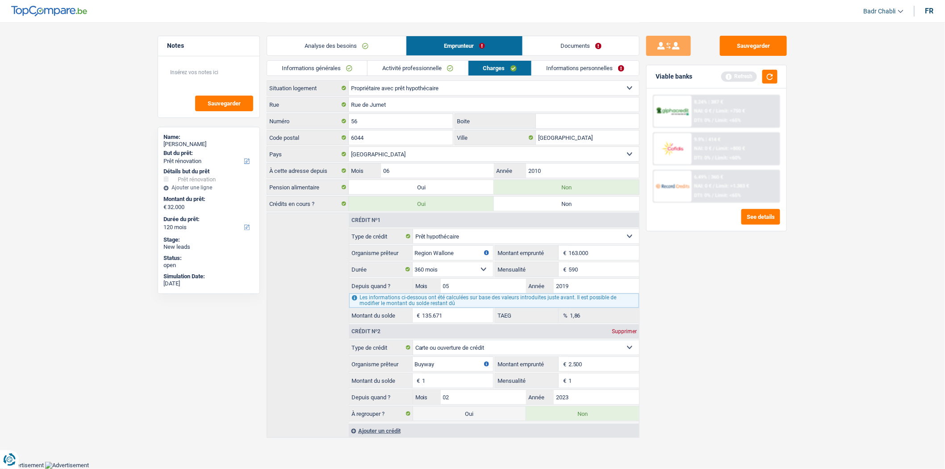
click at [426, 72] on link "Activité professionnelle" at bounding box center [418, 68] width 101 height 15
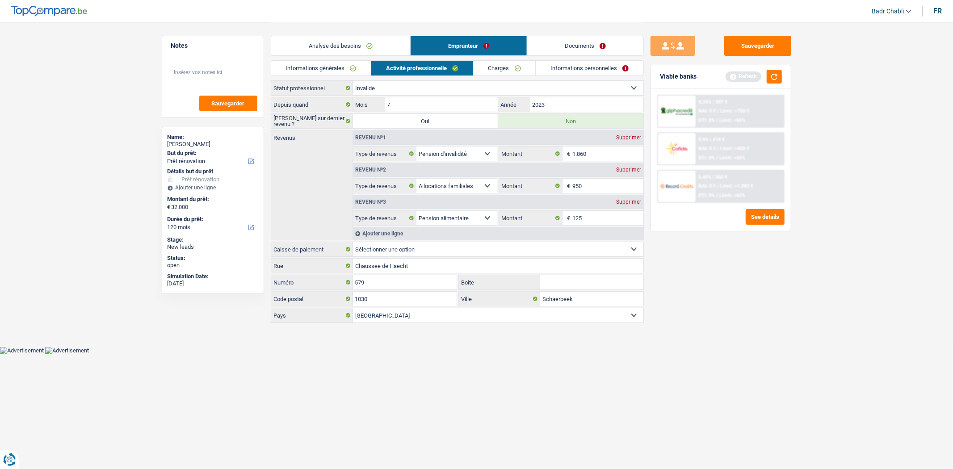
click at [339, 66] on link "Informations générales" at bounding box center [321, 68] width 100 height 15
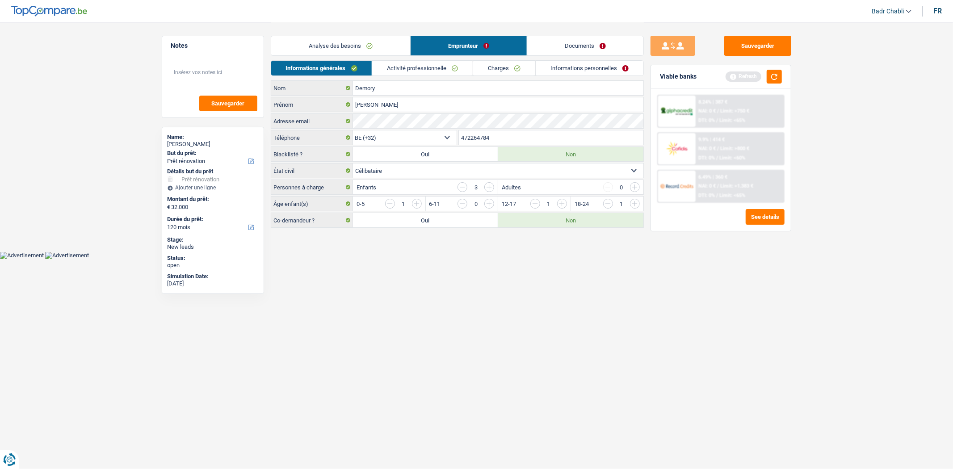
click at [363, 49] on link "Analyse des besoins" at bounding box center [340, 45] width 139 height 19
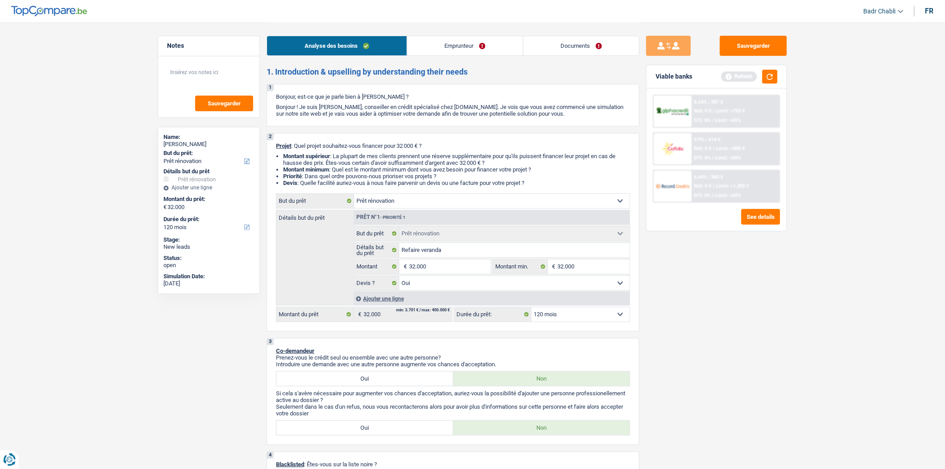
click at [466, 47] on link "Emprunteur" at bounding box center [465, 45] width 116 height 19
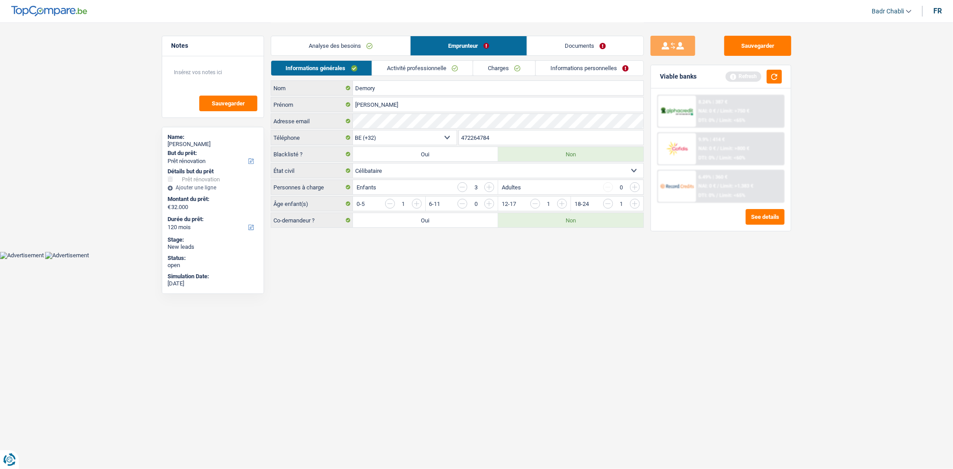
click at [575, 71] on link "Informations personnelles" at bounding box center [590, 68] width 108 height 15
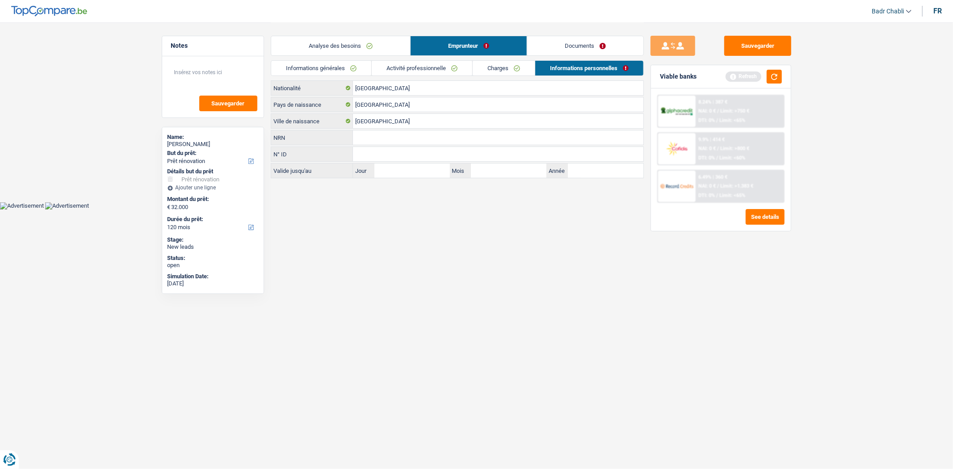
click at [516, 61] on link "Charges" at bounding box center [504, 68] width 62 height 15
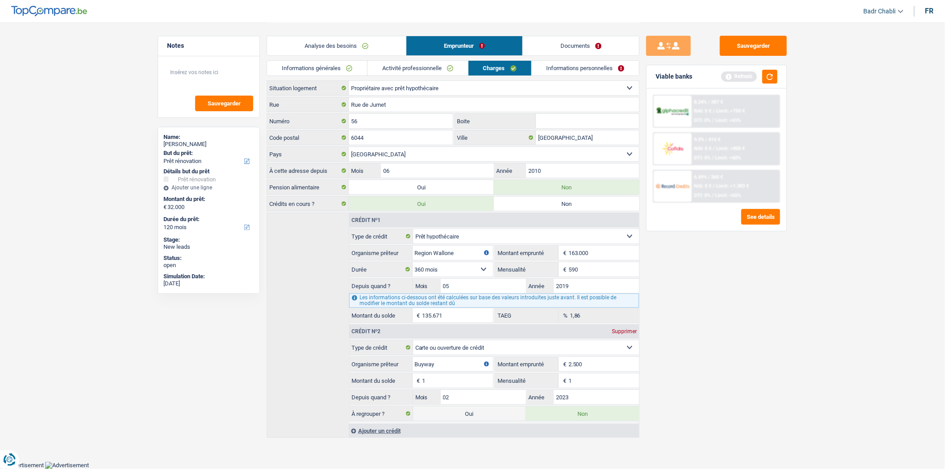
click at [427, 69] on link "Activité professionnelle" at bounding box center [418, 68] width 101 height 15
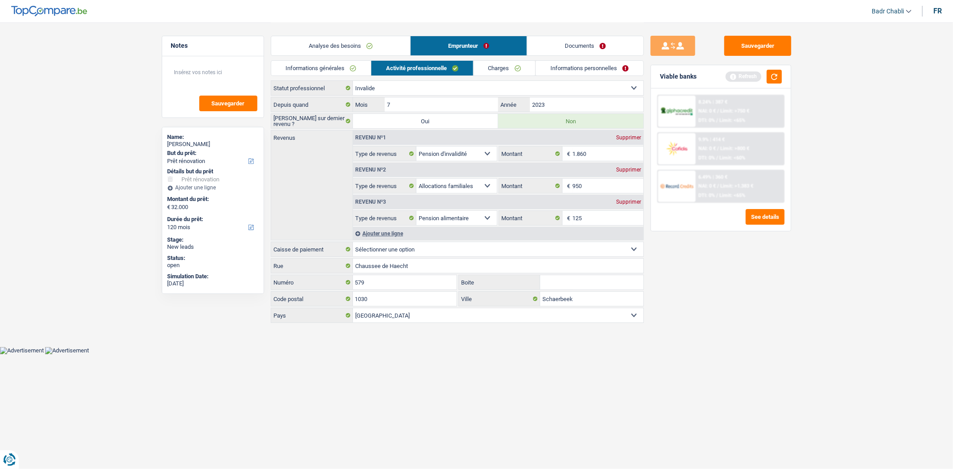
click at [346, 63] on link "Informations générales" at bounding box center [321, 68] width 100 height 15
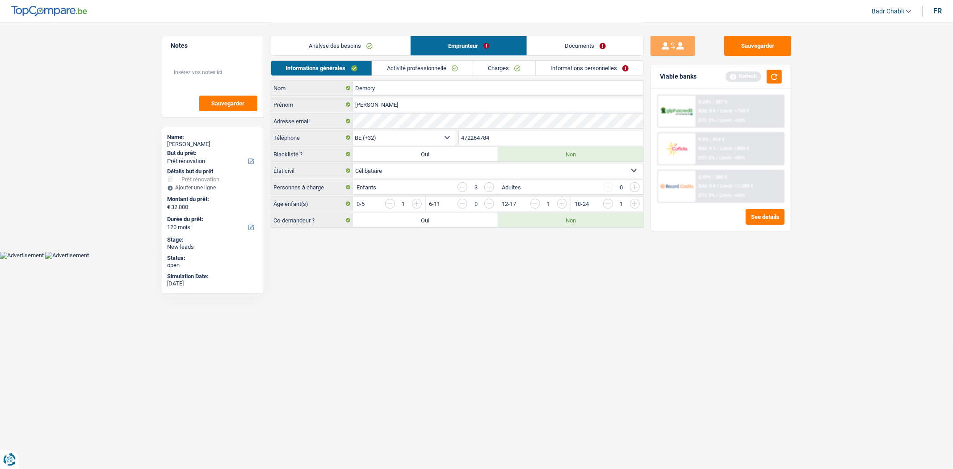
click at [356, 45] on link "Analyse des besoins" at bounding box center [340, 45] width 139 height 19
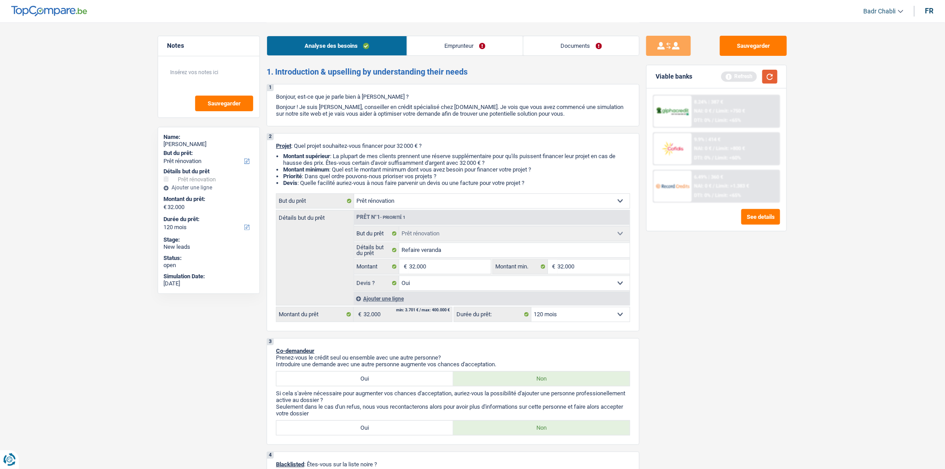
click at [766, 70] on button "button" at bounding box center [769, 77] width 15 height 14
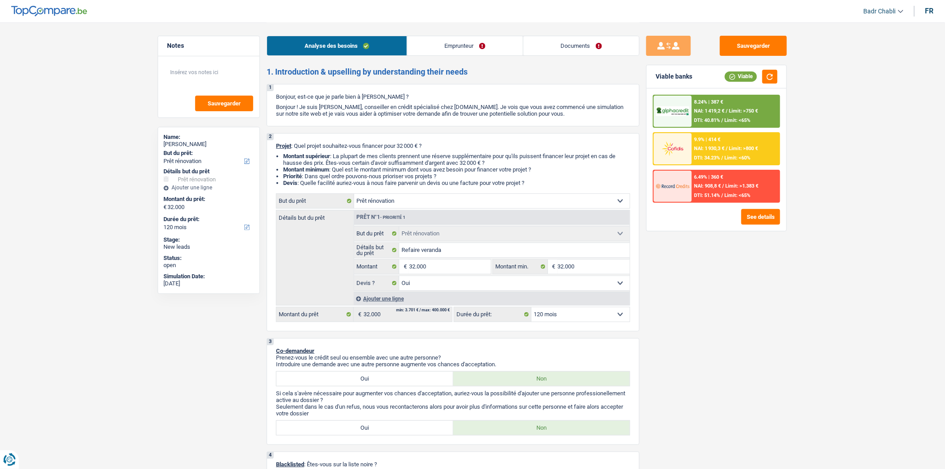
click at [708, 104] on div "8.24% | 387 €" at bounding box center [709, 102] width 29 height 6
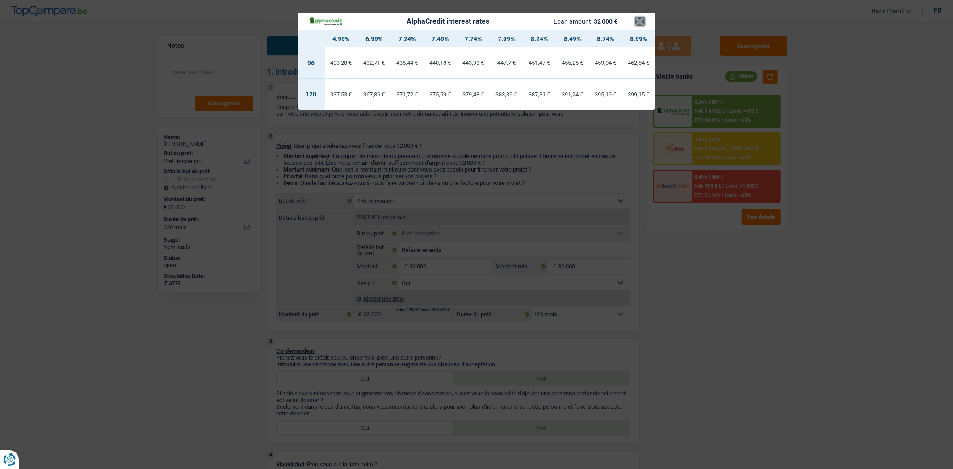
click at [637, 18] on button "×" at bounding box center [639, 21] width 9 height 9
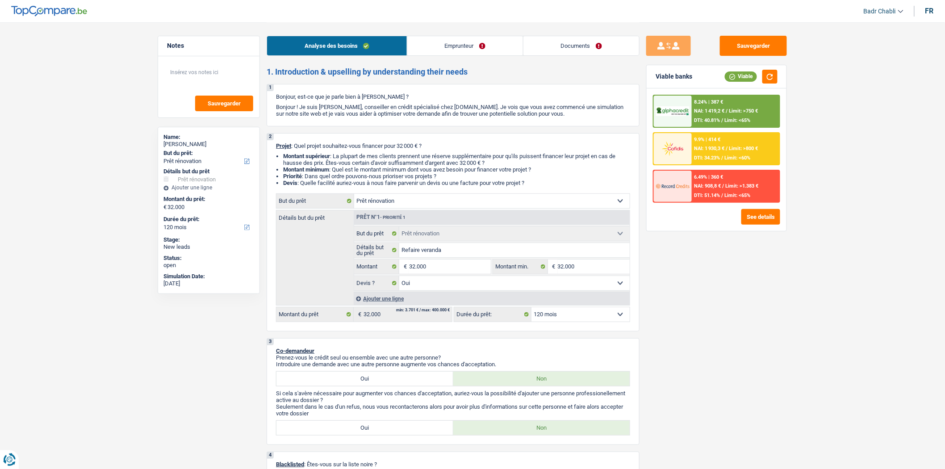
click at [735, 193] on span "Limit: <65%" at bounding box center [738, 196] width 26 height 6
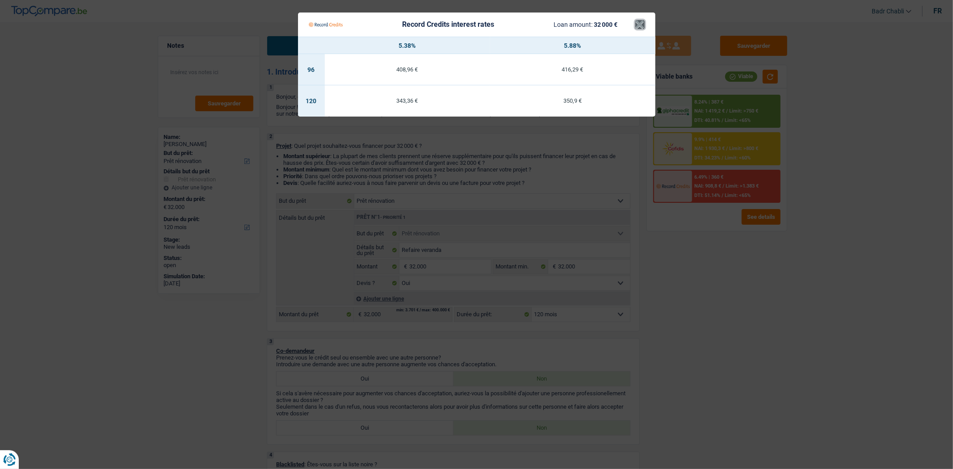
click at [636, 24] on button "×" at bounding box center [639, 24] width 9 height 9
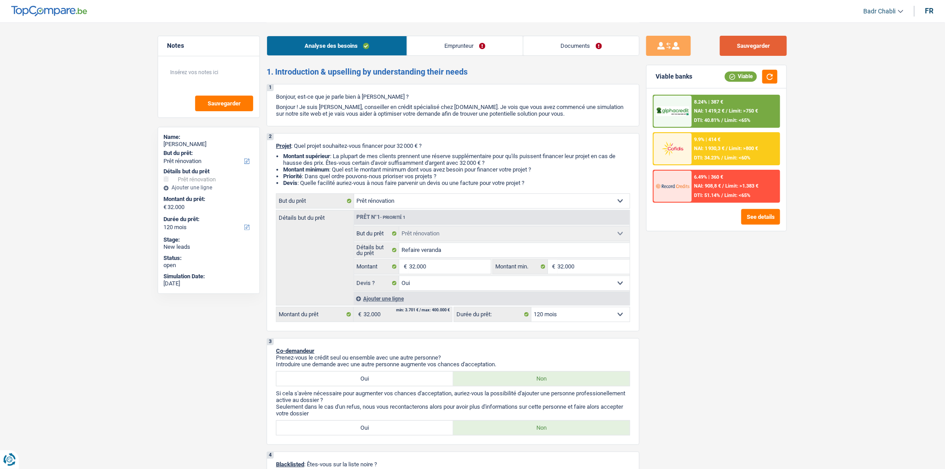
click at [743, 44] on button "Sauvegarder" at bounding box center [753, 46] width 67 height 20
click at [761, 46] on button "Sauvegarder" at bounding box center [753, 46] width 67 height 20
click at [762, 46] on button "Sauvegarder" at bounding box center [753, 46] width 67 height 20
click at [762, 44] on button "Sauvegarder" at bounding box center [753, 46] width 67 height 20
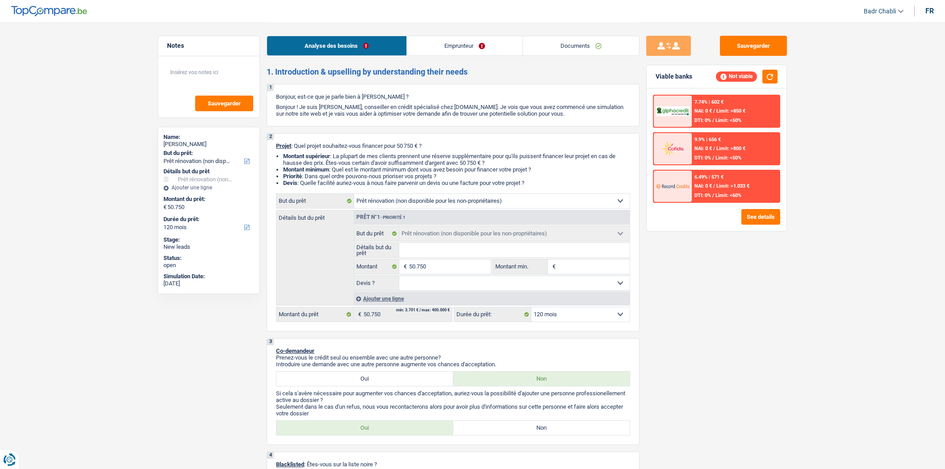
select select "renovation"
select select "120"
select select "renovation"
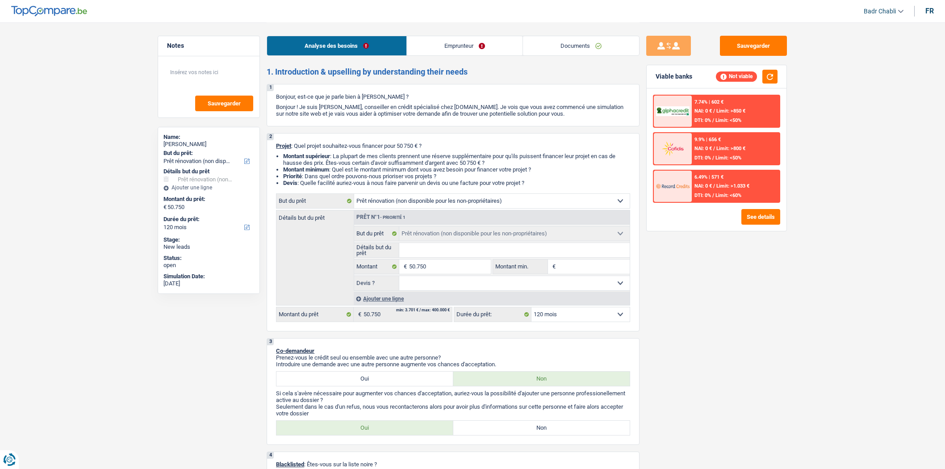
select select "120"
select select "renovation"
select select "120"
click at [671, 265] on div "Sauvegarder Viable banks Not viable 7.74% | 602 € NAI: 0 € / Limit: >850 € DTI:…" at bounding box center [717, 245] width 154 height 419
